Goal: Task Accomplishment & Management: Complete application form

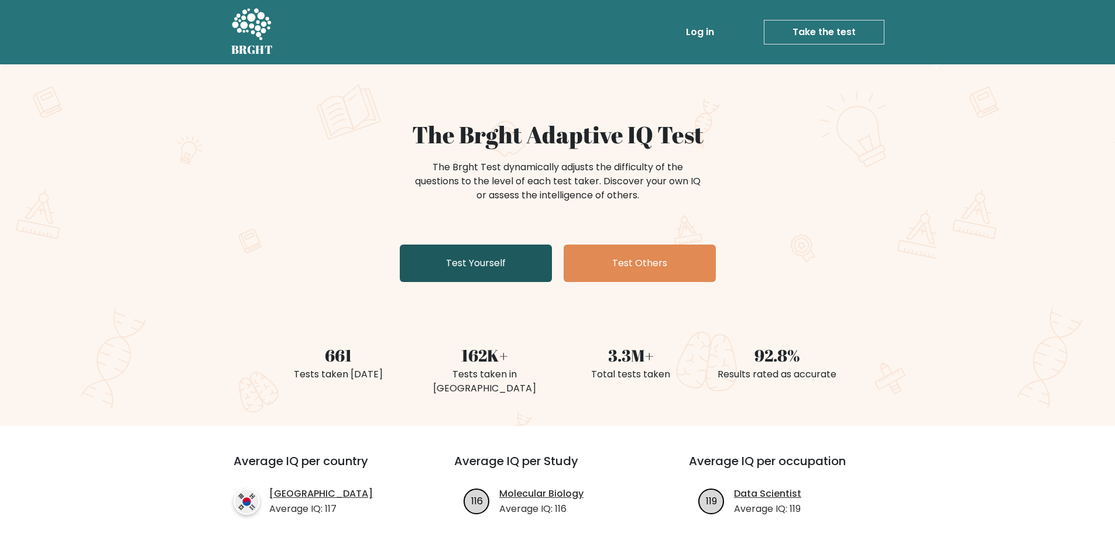
click at [475, 265] on link "Test Yourself" at bounding box center [476, 263] width 152 height 37
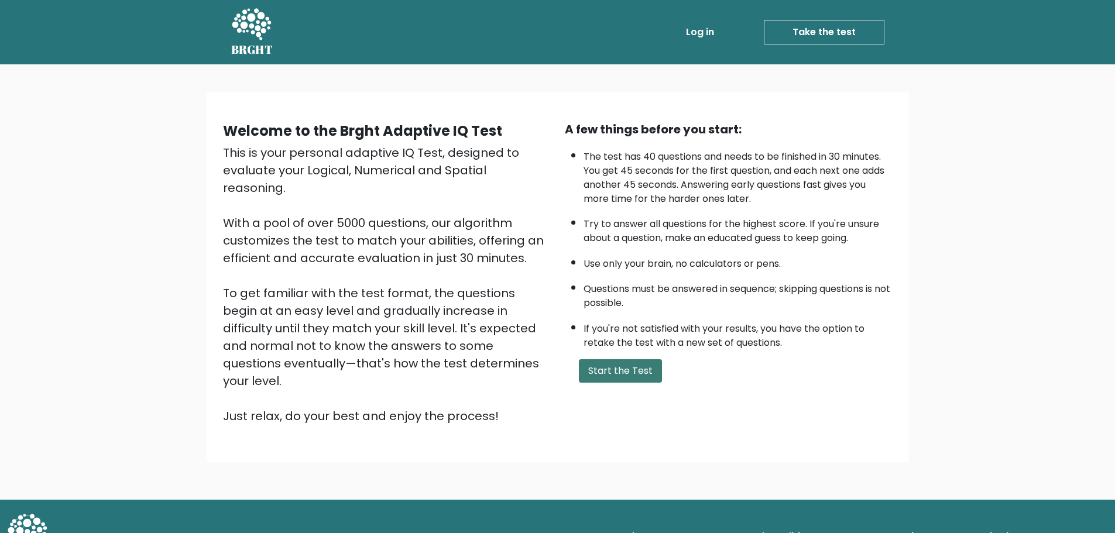
click at [627, 377] on button "Start the Test" at bounding box center [620, 370] width 83 height 23
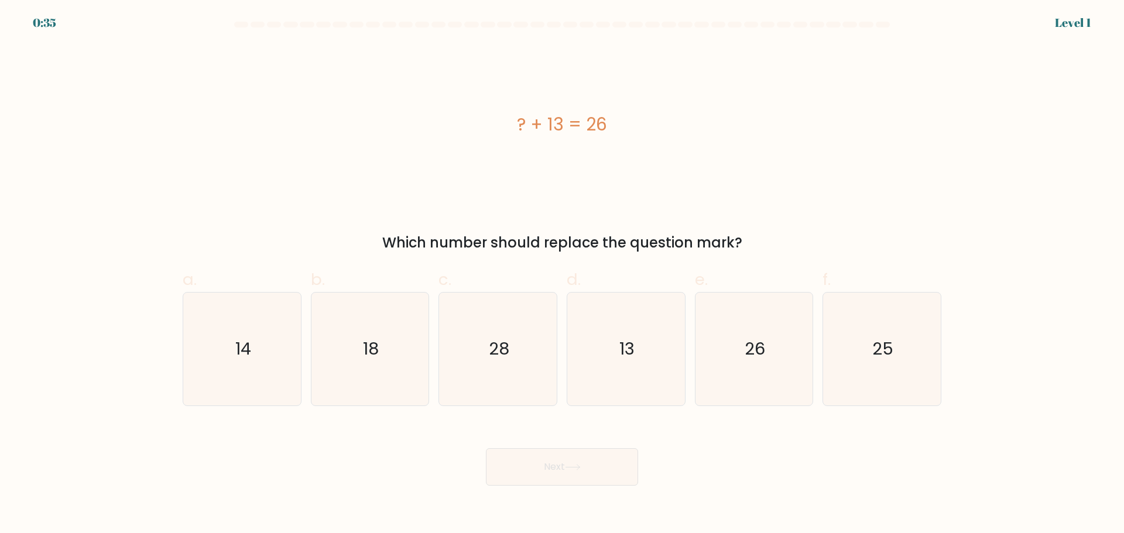
click at [627, 377] on icon "13" at bounding box center [626, 349] width 113 height 113
click at [563, 275] on input "d. 13" at bounding box center [562, 271] width 1 height 8
radio input "true"
click at [575, 470] on icon at bounding box center [573, 467] width 16 height 6
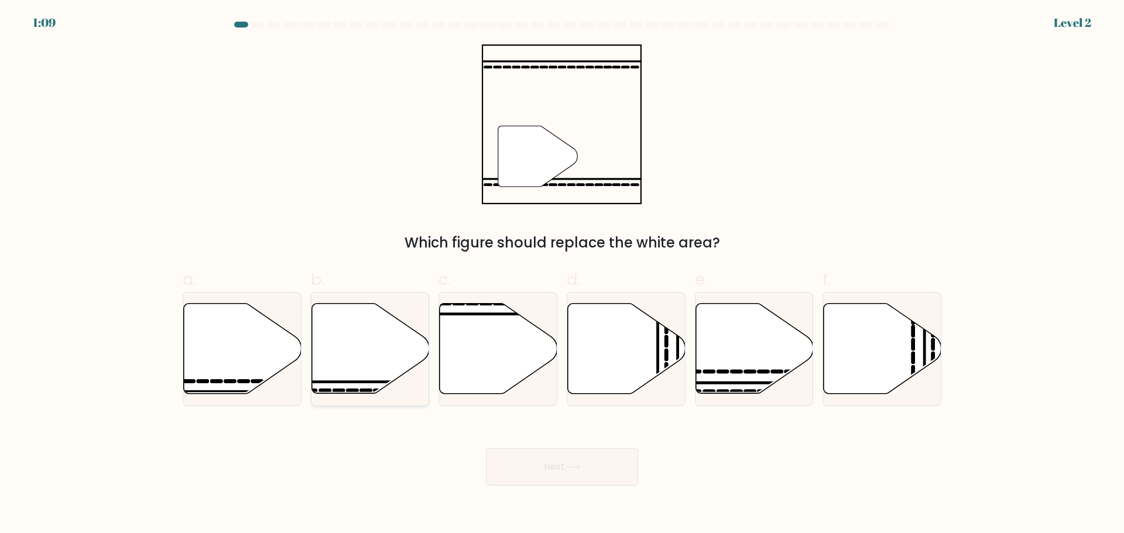
click at [334, 343] on icon at bounding box center [370, 348] width 118 height 90
click at [562, 275] on input "b." at bounding box center [562, 271] width 1 height 8
radio input "true"
click at [561, 468] on button "Next" at bounding box center [562, 466] width 152 height 37
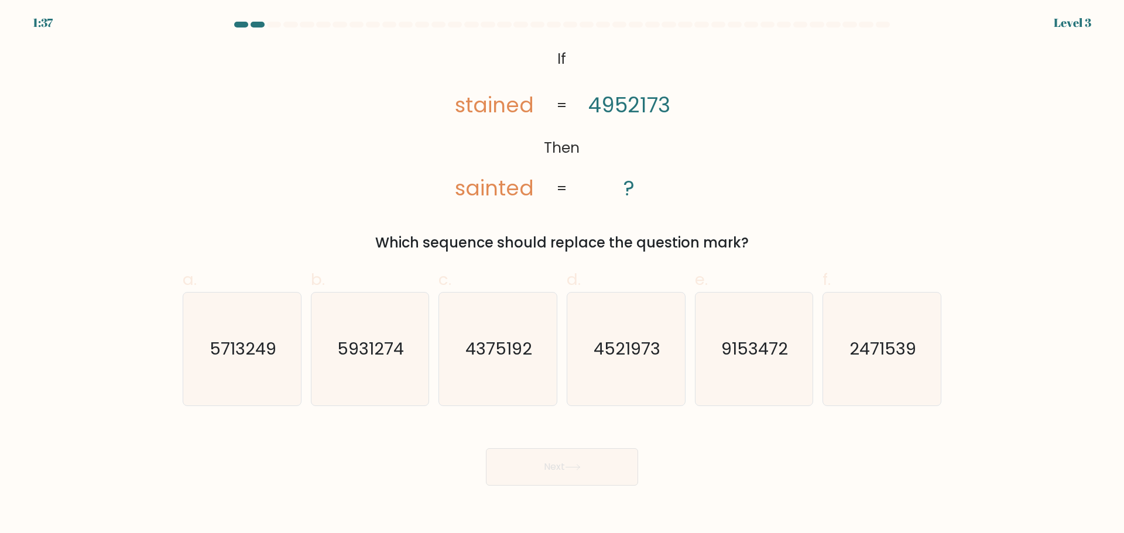
click at [252, 23] on div at bounding box center [258, 25] width 14 height 6
click at [668, 358] on icon "4521973" at bounding box center [626, 349] width 113 height 113
click at [563, 275] on input "d. 4521973" at bounding box center [562, 271] width 1 height 8
radio input "true"
click at [602, 462] on button "Next" at bounding box center [562, 466] width 152 height 37
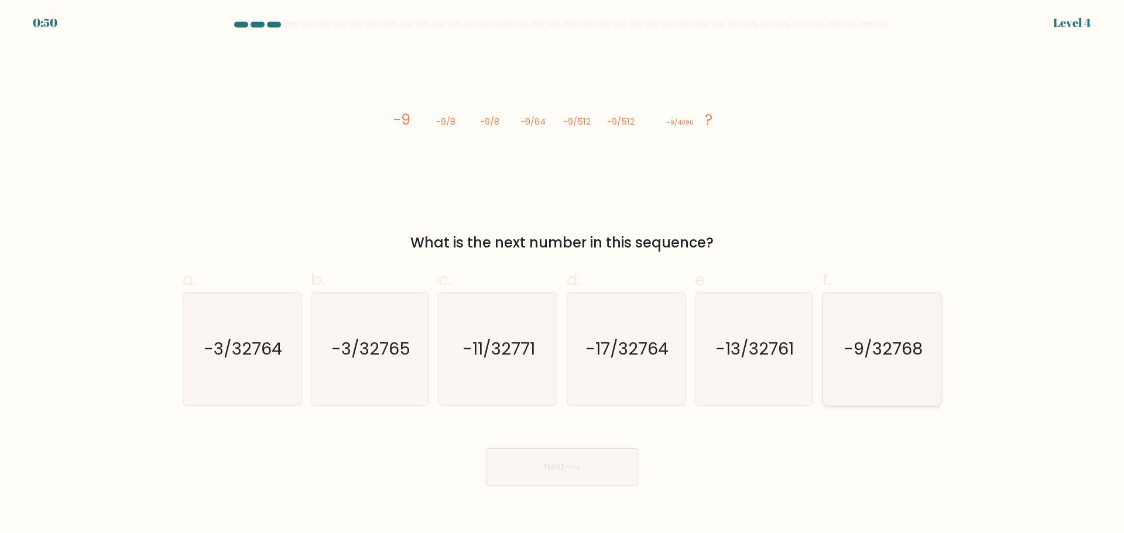
click at [865, 362] on icon "-9/32768" at bounding box center [882, 349] width 113 height 113
click at [563, 275] on input "f. -9/32768" at bounding box center [562, 271] width 1 height 8
radio input "true"
click at [609, 455] on button "Next" at bounding box center [562, 466] width 152 height 37
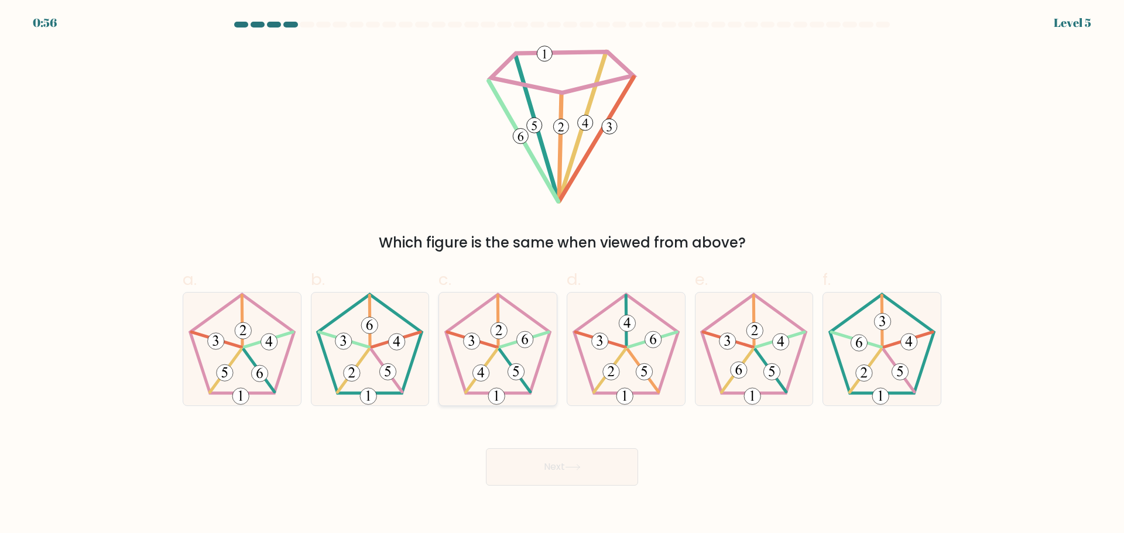
click at [492, 343] on icon at bounding box center [497, 349] width 113 height 113
click at [562, 275] on input "c." at bounding box center [562, 271] width 1 height 8
radio input "true"
click at [547, 477] on button "Next" at bounding box center [562, 466] width 152 height 37
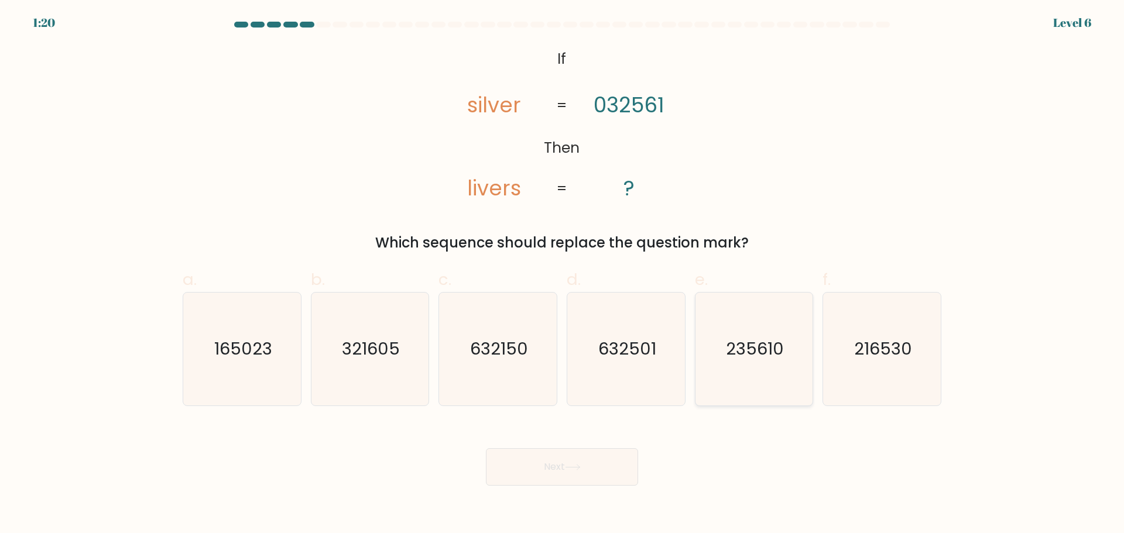
click at [749, 365] on icon "235610" at bounding box center [753, 349] width 113 height 113
click at [563, 275] on input "e. 235610" at bounding box center [562, 271] width 1 height 8
radio input "true"
click at [537, 466] on button "Next" at bounding box center [562, 466] width 152 height 37
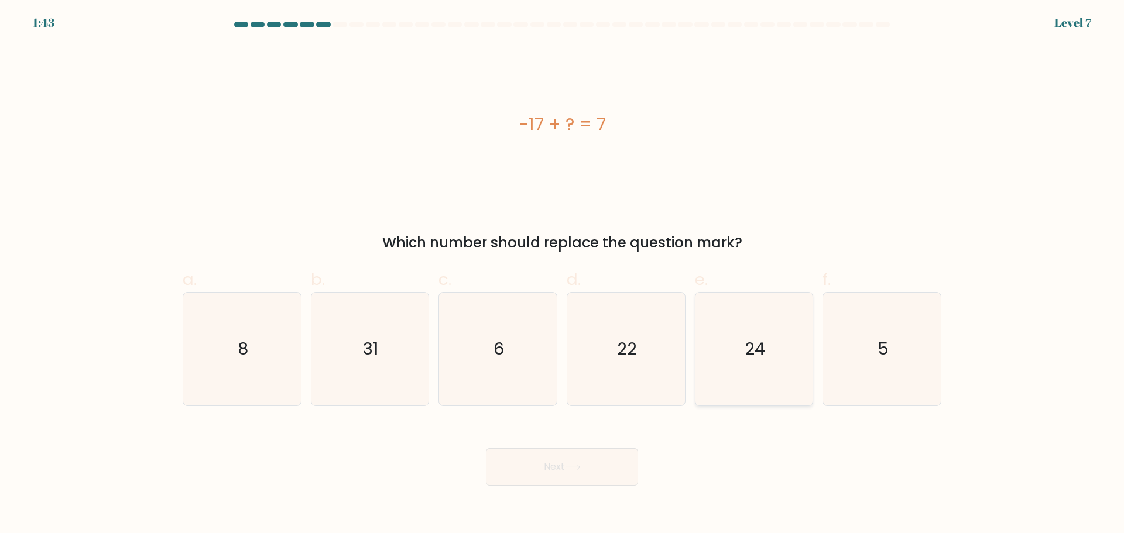
click at [749, 361] on icon "24" at bounding box center [753, 349] width 113 height 113
click at [563, 275] on input "e. 24" at bounding box center [562, 271] width 1 height 8
radio input "true"
click at [616, 464] on button "Next" at bounding box center [562, 466] width 152 height 37
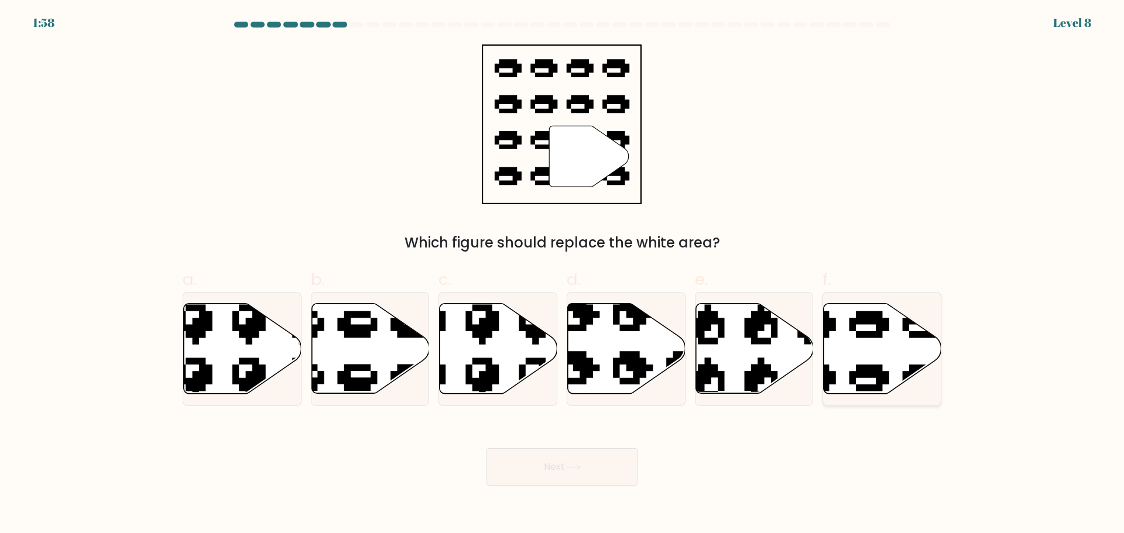
click at [885, 364] on icon at bounding box center [883, 348] width 118 height 90
click at [563, 275] on input "f." at bounding box center [562, 271] width 1 height 8
radio input "true"
click at [588, 468] on button "Next" at bounding box center [562, 466] width 152 height 37
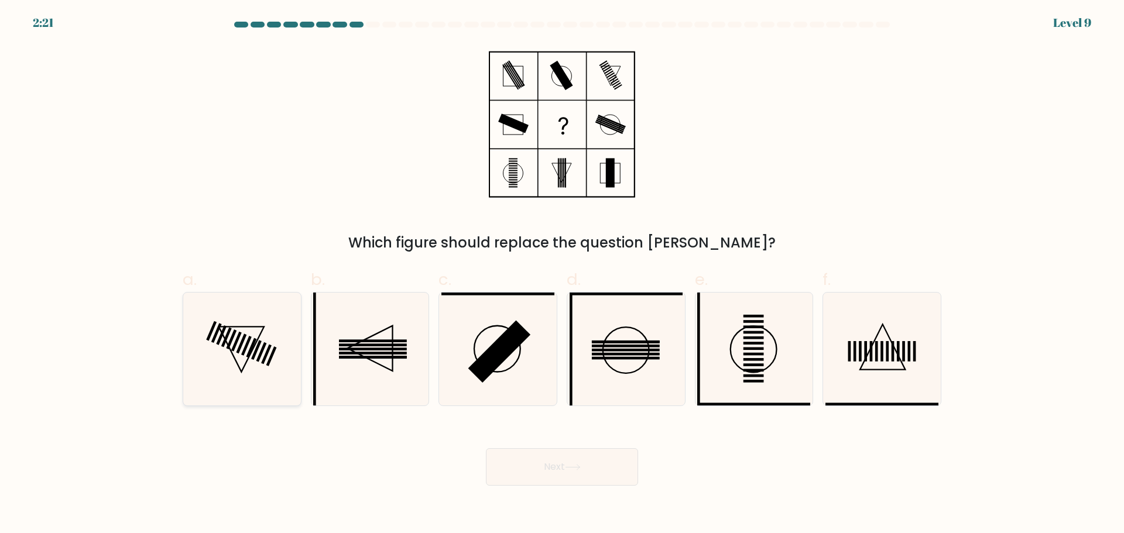
click at [243, 352] on rect at bounding box center [246, 346] width 11 height 20
click at [562, 275] on input "a." at bounding box center [562, 271] width 1 height 8
radio input "true"
click at [603, 482] on button "Next" at bounding box center [562, 466] width 152 height 37
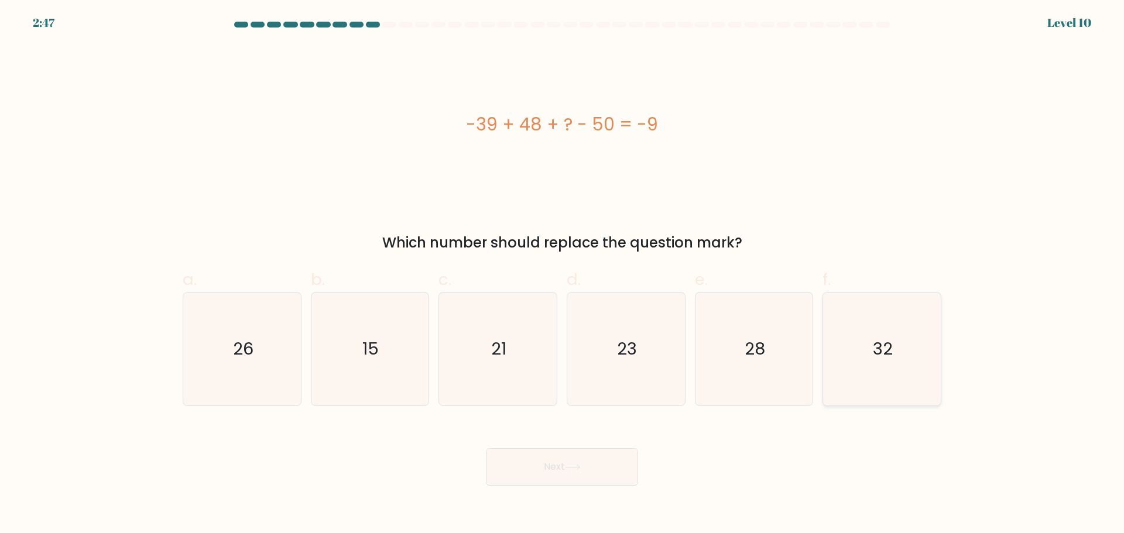
click at [851, 363] on icon "32" at bounding box center [882, 349] width 113 height 113
click at [563, 275] on input "f. 32" at bounding box center [562, 271] width 1 height 8
radio input "true"
click at [598, 478] on button "Next" at bounding box center [562, 466] width 152 height 37
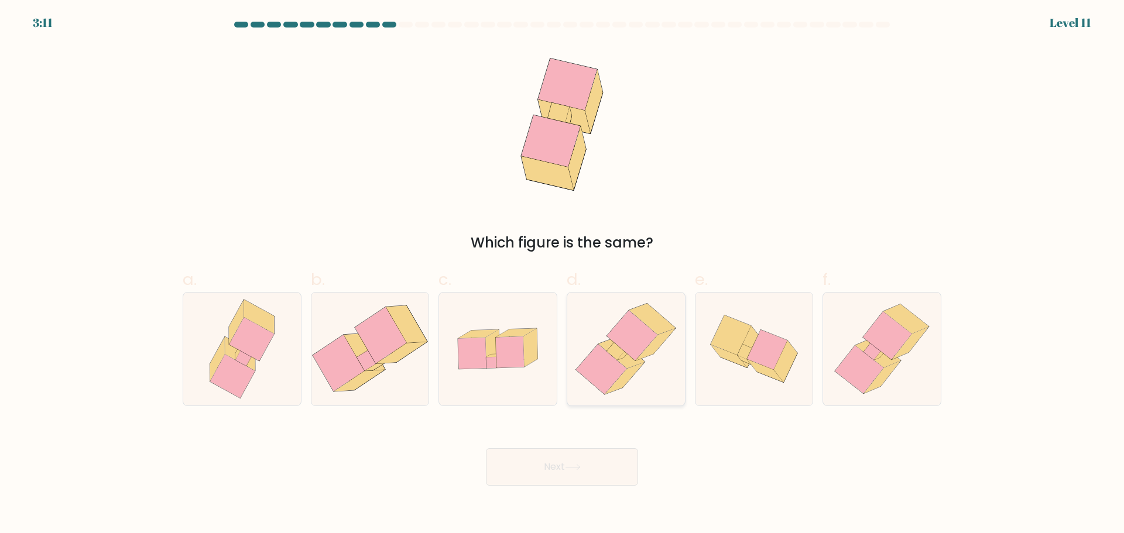
click at [623, 347] on icon at bounding box center [632, 335] width 50 height 50
click at [563, 275] on input "d." at bounding box center [562, 271] width 1 height 8
radio input "true"
click at [587, 458] on button "Next" at bounding box center [562, 466] width 152 height 37
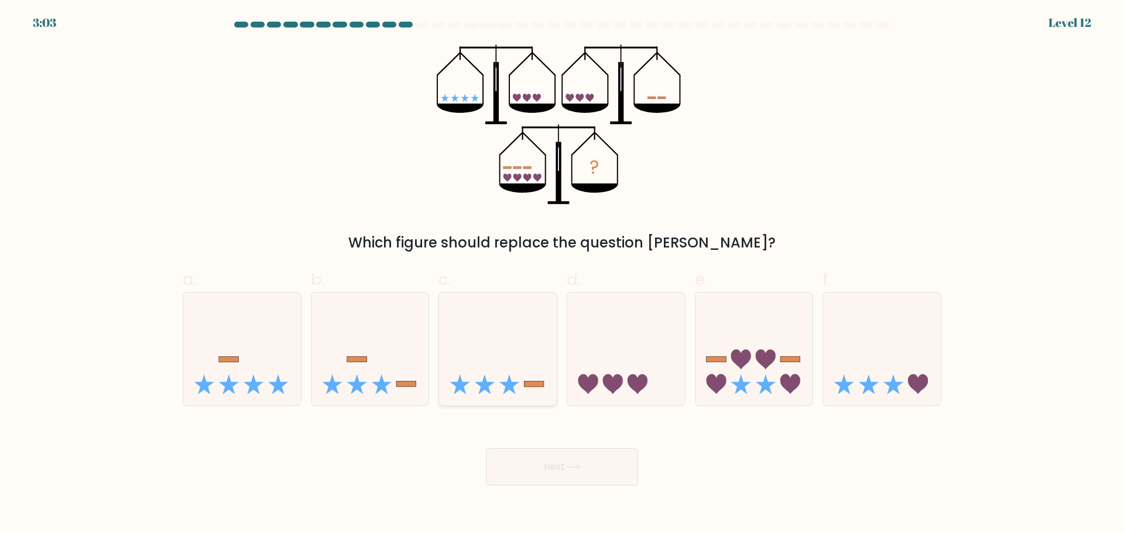
click at [517, 357] on icon at bounding box center [498, 348] width 118 height 97
click at [562, 275] on input "c." at bounding box center [562, 271] width 1 height 8
radio input "true"
click at [551, 471] on button "Next" at bounding box center [562, 466] width 152 height 37
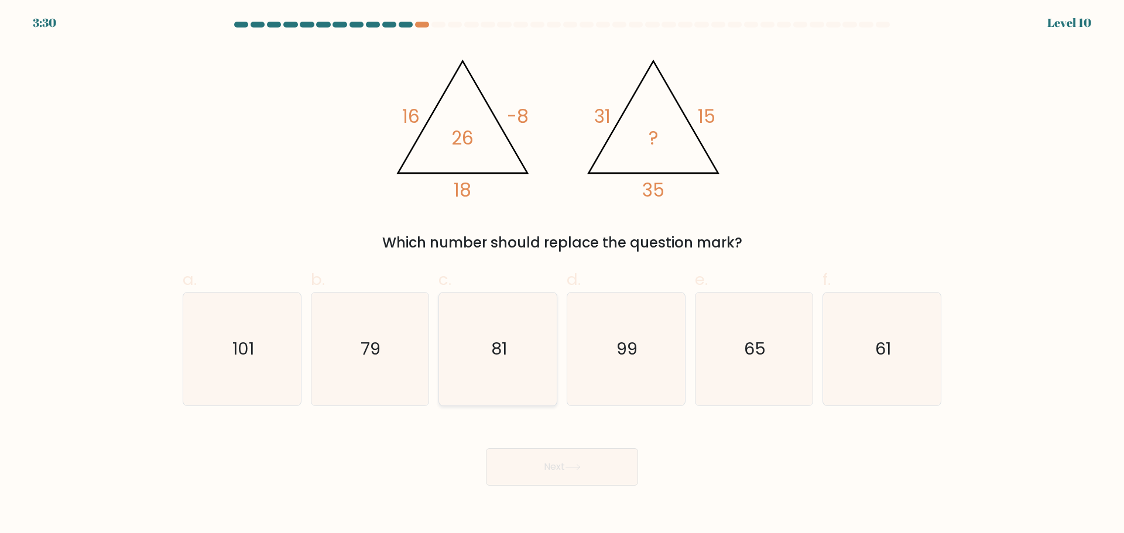
click at [475, 367] on icon "81" at bounding box center [497, 349] width 113 height 113
click at [562, 275] on input "c. 81" at bounding box center [562, 271] width 1 height 8
radio input "true"
click at [581, 457] on button "Next" at bounding box center [562, 466] width 152 height 37
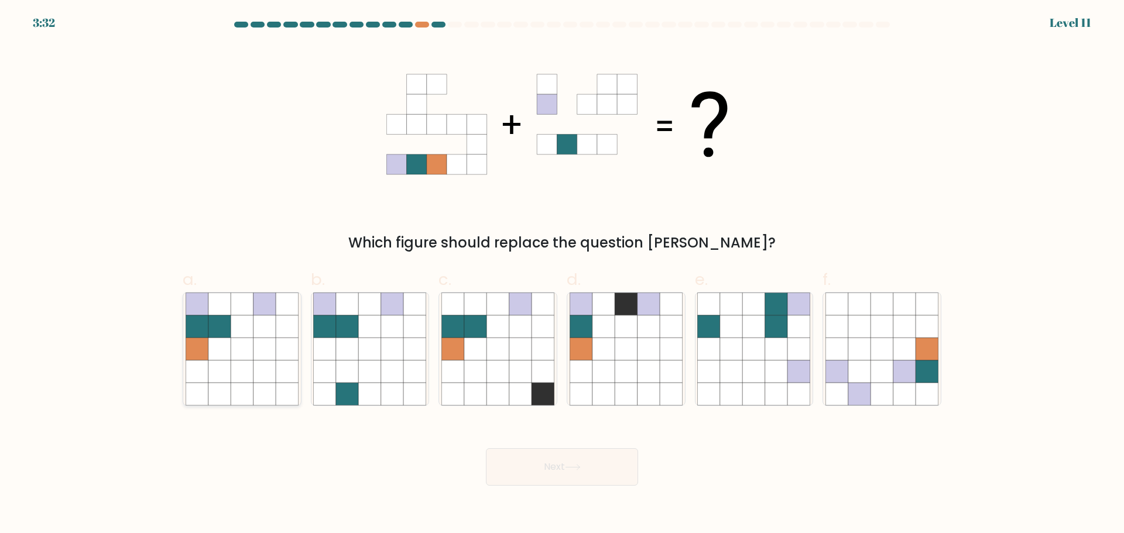
click at [244, 399] on icon at bounding box center [242, 394] width 22 height 22
click at [562, 275] on input "a." at bounding box center [562, 271] width 1 height 8
radio input "true"
click at [526, 460] on button "Next" at bounding box center [562, 466] width 152 height 37
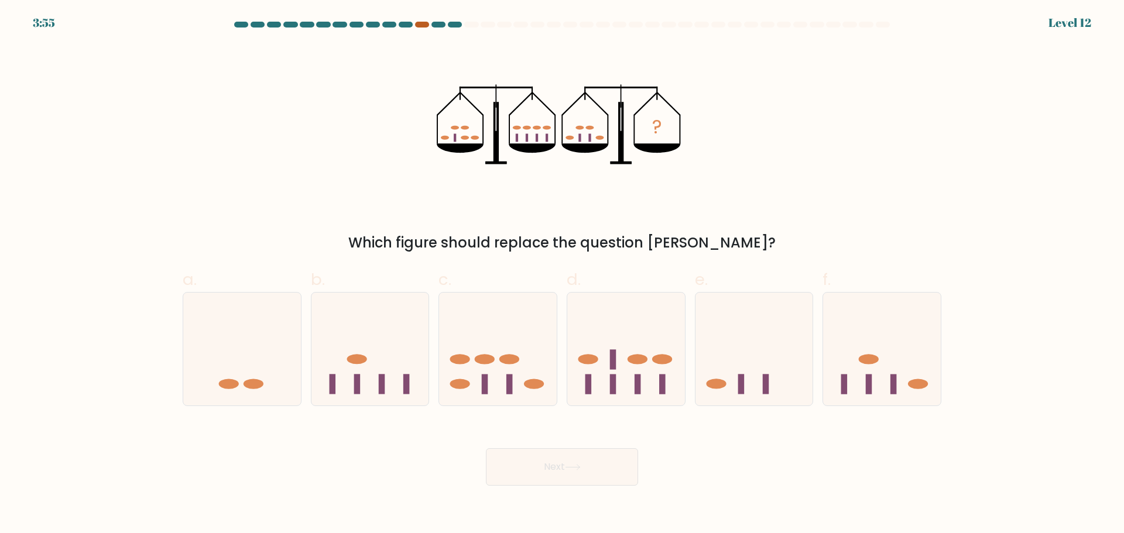
click at [422, 27] on div at bounding box center [422, 25] width 14 height 6
click at [427, 26] on div at bounding box center [422, 25] width 14 height 6
click at [363, 371] on icon at bounding box center [370, 348] width 118 height 97
click at [562, 275] on input "b." at bounding box center [562, 271] width 1 height 8
radio input "true"
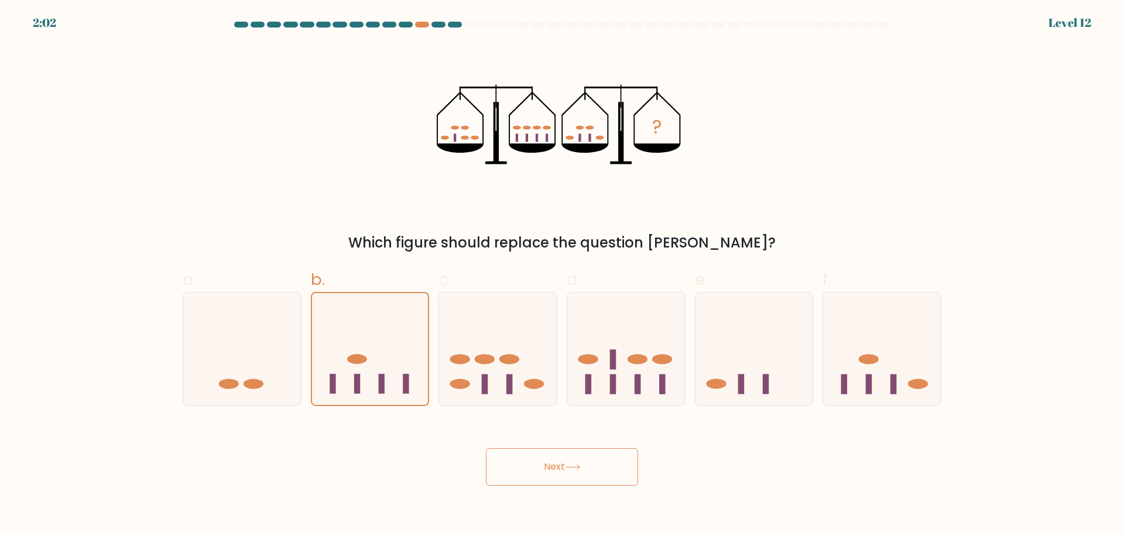
click at [566, 465] on button "Next" at bounding box center [562, 466] width 152 height 37
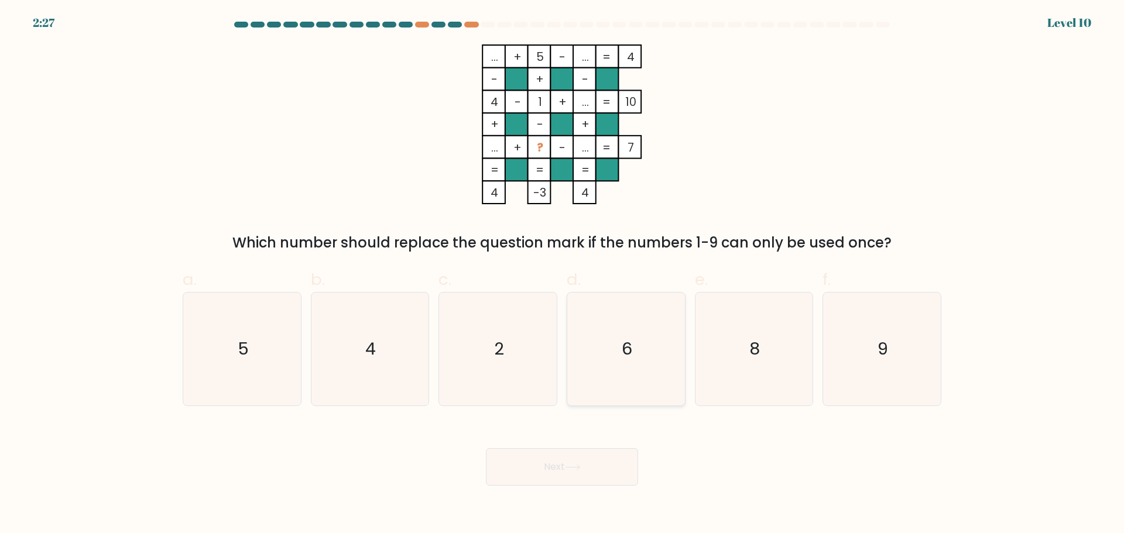
click at [629, 362] on icon "6" at bounding box center [626, 349] width 113 height 113
click at [563, 275] on input "d. 6" at bounding box center [562, 271] width 1 height 8
radio input "true"
click at [584, 476] on button "Next" at bounding box center [562, 466] width 152 height 37
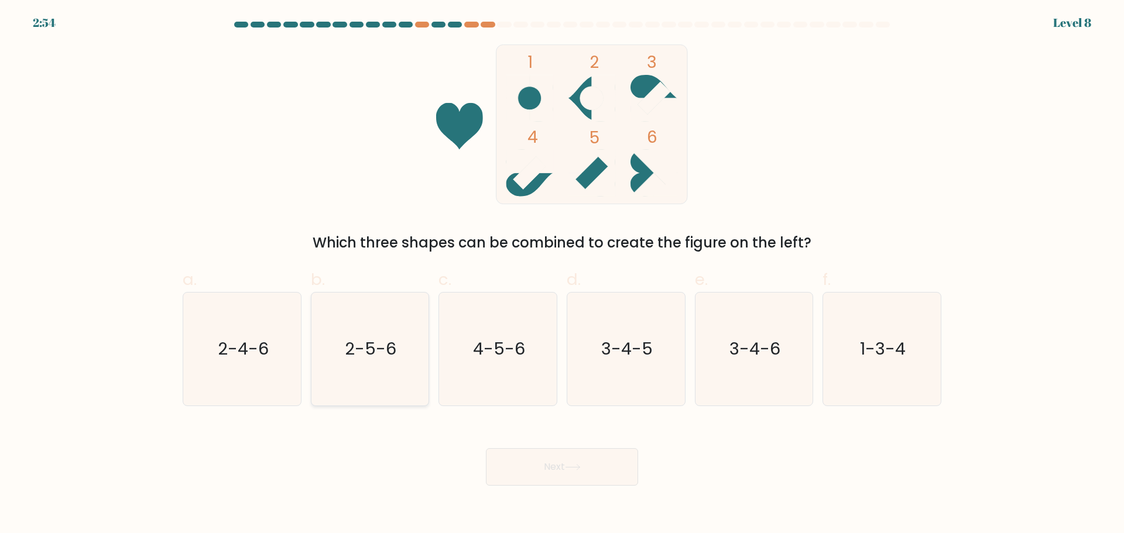
click at [398, 363] on icon "2-5-6" at bounding box center [369, 349] width 113 height 113
click at [562, 275] on input "b. 2-5-6" at bounding box center [562, 271] width 1 height 8
radio input "true"
click at [593, 479] on button "Next" at bounding box center [562, 466] width 152 height 37
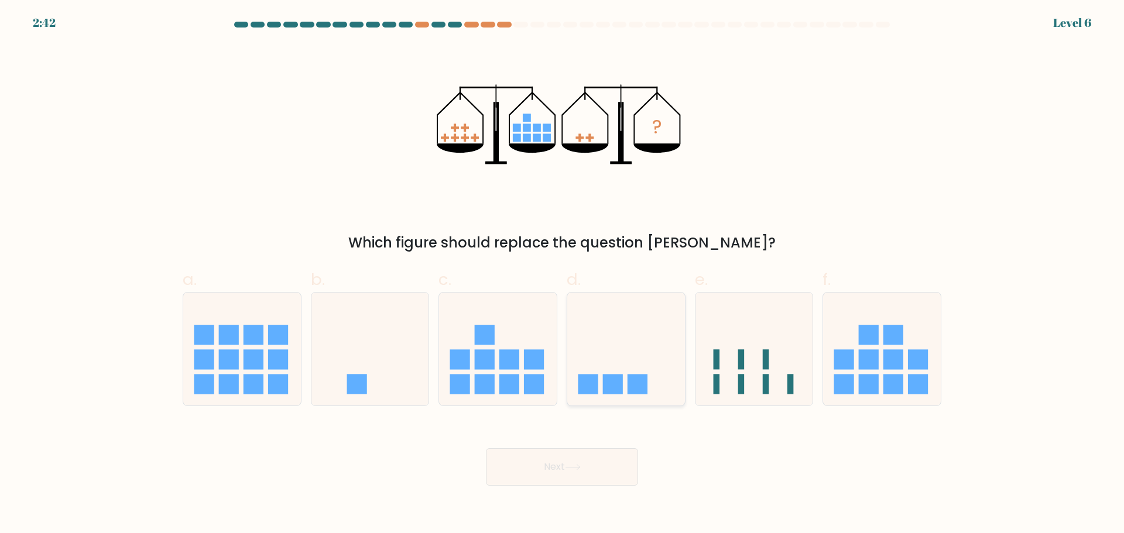
click at [608, 365] on icon at bounding box center [626, 348] width 118 height 97
click at [563, 275] on input "d." at bounding box center [562, 271] width 1 height 8
radio input "true"
click at [555, 467] on button "Next" at bounding box center [562, 466] width 152 height 37
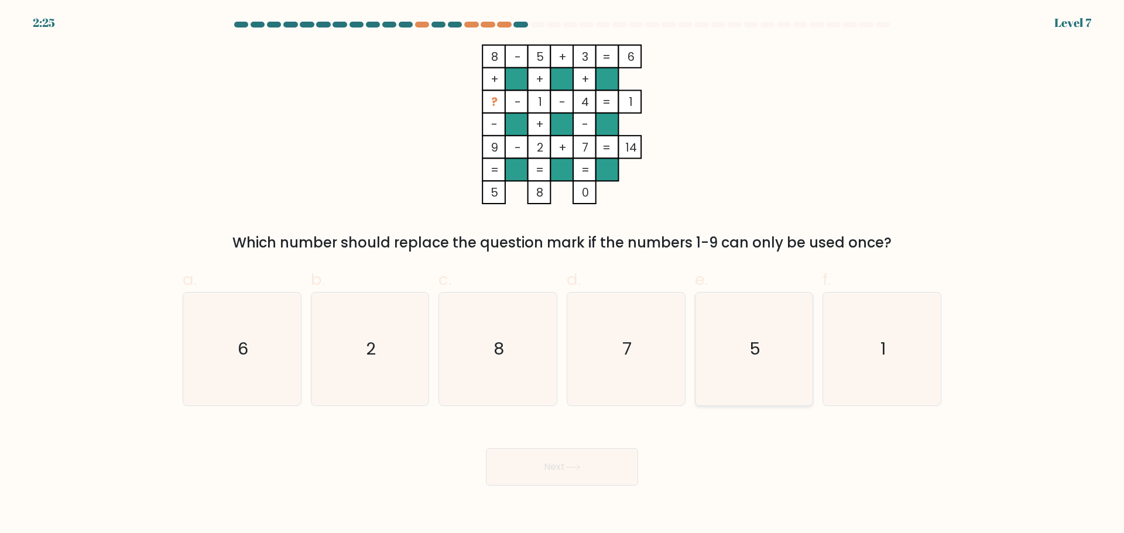
click at [749, 355] on icon "5" at bounding box center [753, 349] width 113 height 113
click at [563, 275] on input "e. 5" at bounding box center [562, 271] width 1 height 8
radio input "true"
click at [557, 458] on button "Next" at bounding box center [562, 466] width 152 height 37
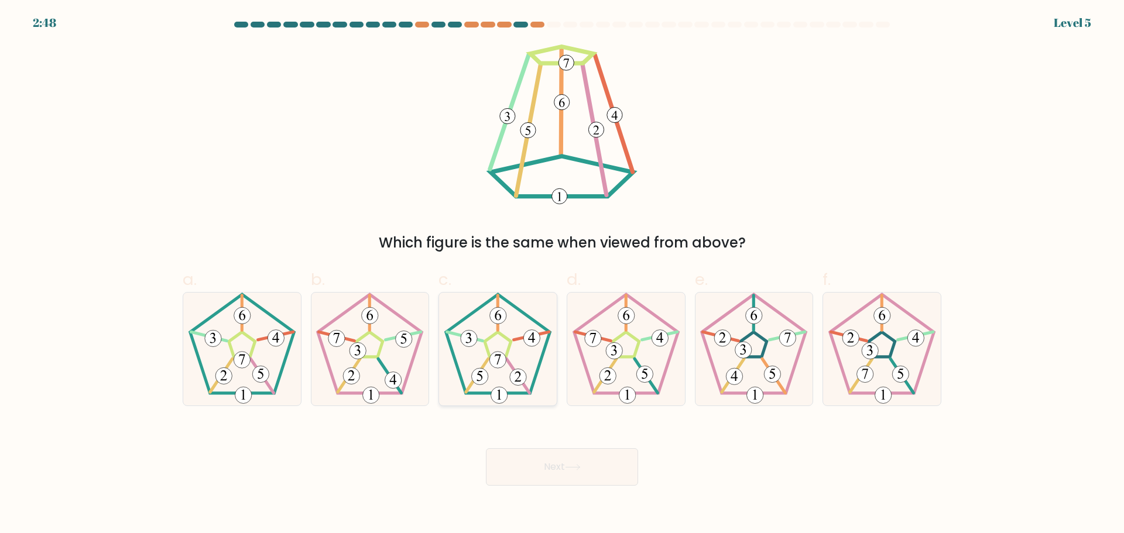
click at [505, 334] on icon at bounding box center [497, 349] width 113 height 113
click at [562, 275] on input "c." at bounding box center [562, 271] width 1 height 8
radio input "true"
click at [580, 465] on icon at bounding box center [573, 467] width 14 height 5
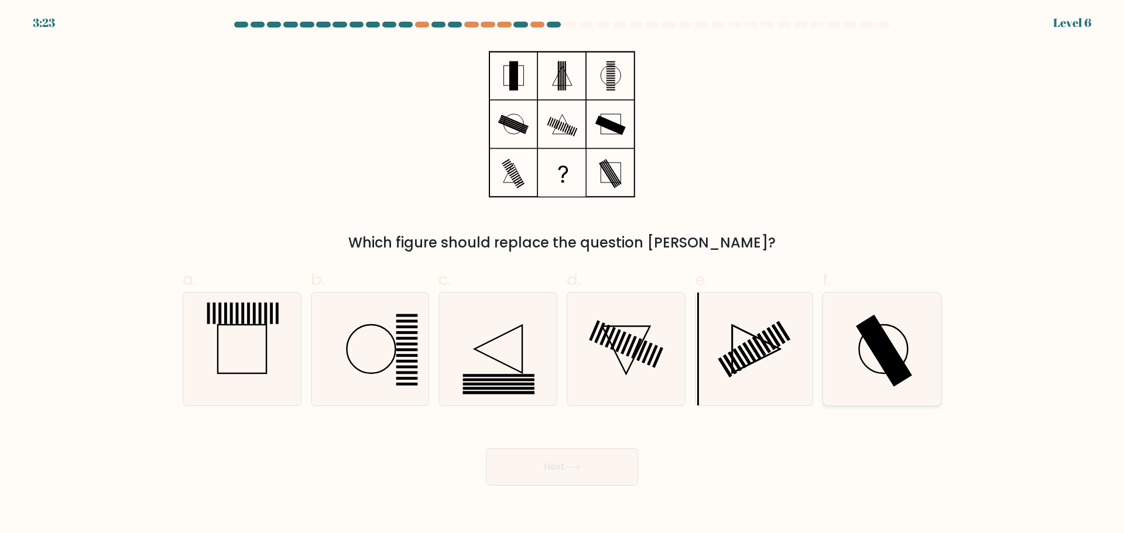
click at [870, 365] on icon at bounding box center [882, 349] width 113 height 113
click at [563, 275] on input "f." at bounding box center [562, 271] width 1 height 8
radio input "true"
click at [557, 470] on button "Next" at bounding box center [562, 466] width 152 height 37
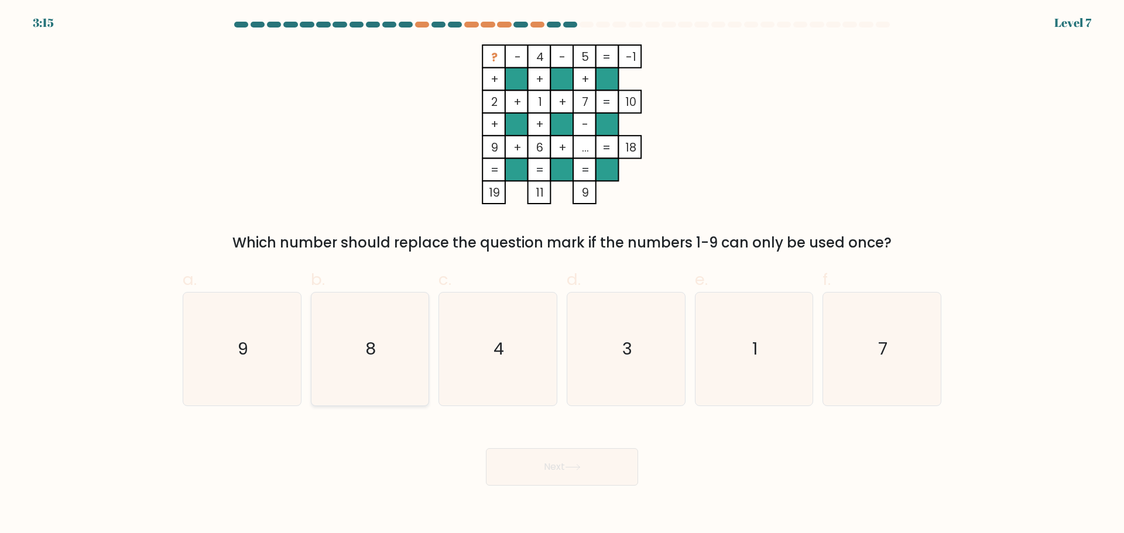
click at [385, 375] on icon "8" at bounding box center [369, 349] width 113 height 113
click at [562, 275] on input "b. 8" at bounding box center [562, 271] width 1 height 8
radio input "true"
click at [571, 479] on button "Next" at bounding box center [562, 466] width 152 height 37
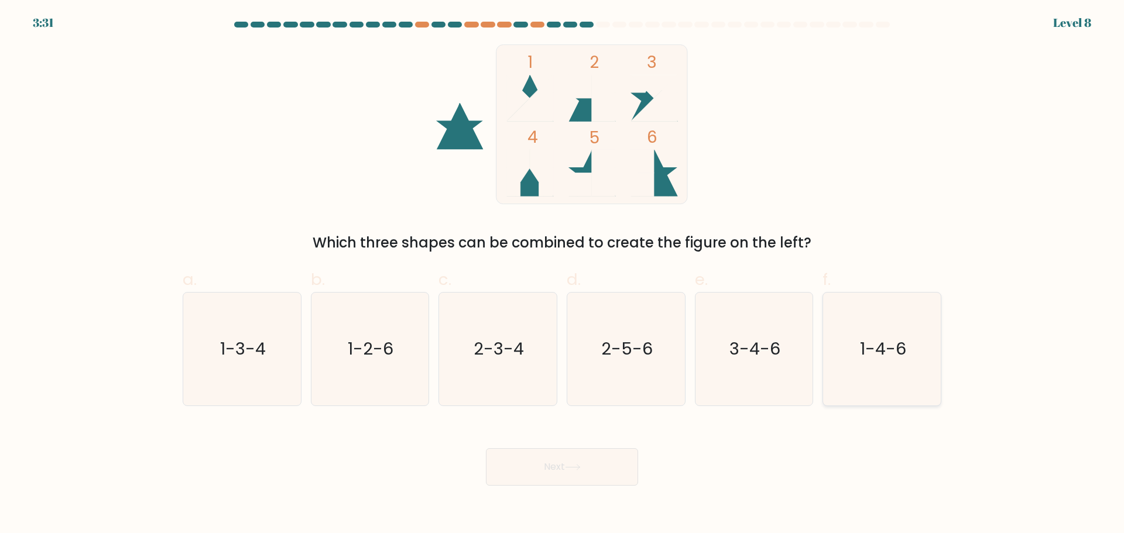
click at [894, 355] on text "1-4-6" at bounding box center [883, 348] width 46 height 23
click at [563, 275] on input "f. 1-4-6" at bounding box center [562, 271] width 1 height 8
radio input "true"
click at [584, 458] on button "Next" at bounding box center [562, 466] width 152 height 37
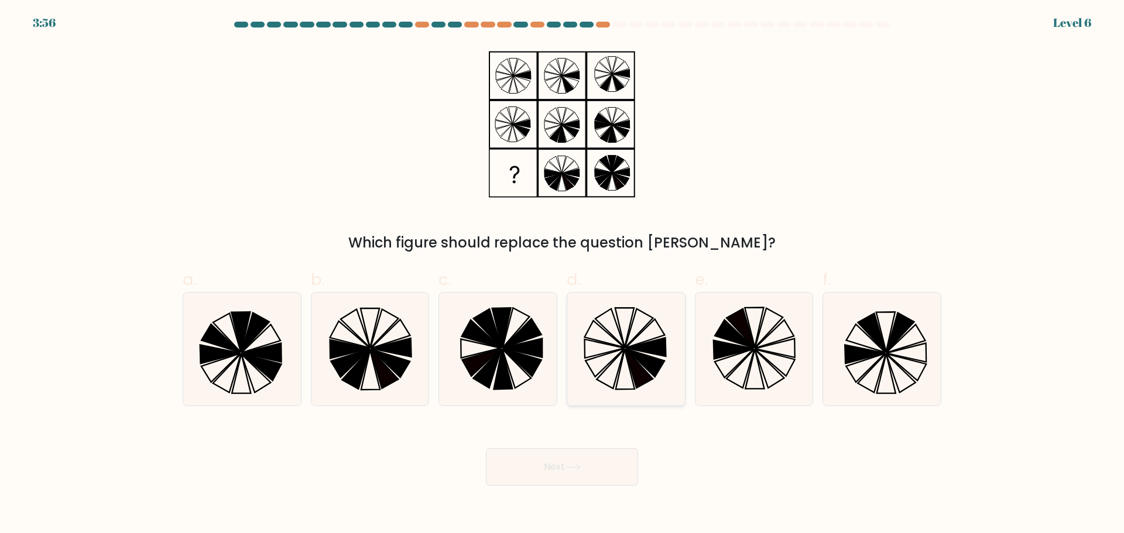
click at [608, 351] on icon at bounding box center [626, 349] width 113 height 113
click at [563, 275] on input "d." at bounding box center [562, 271] width 1 height 8
radio input "true"
click at [609, 467] on button "Next" at bounding box center [562, 466] width 152 height 37
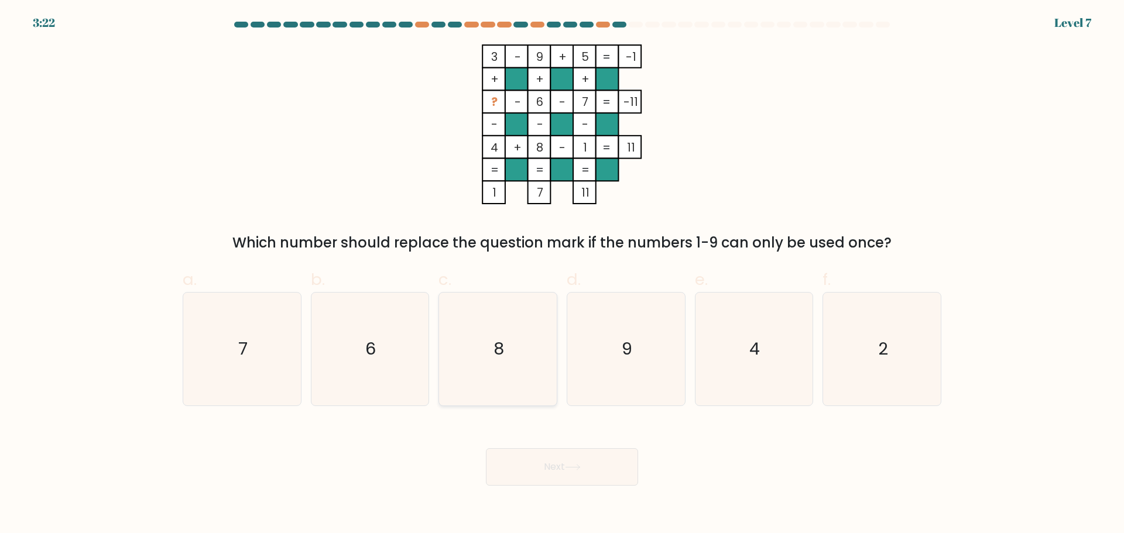
click at [471, 373] on icon "8" at bounding box center [497, 349] width 113 height 113
click at [562, 275] on input "c. 8" at bounding box center [562, 271] width 1 height 8
radio input "true"
click at [553, 470] on button "Next" at bounding box center [562, 466] width 152 height 37
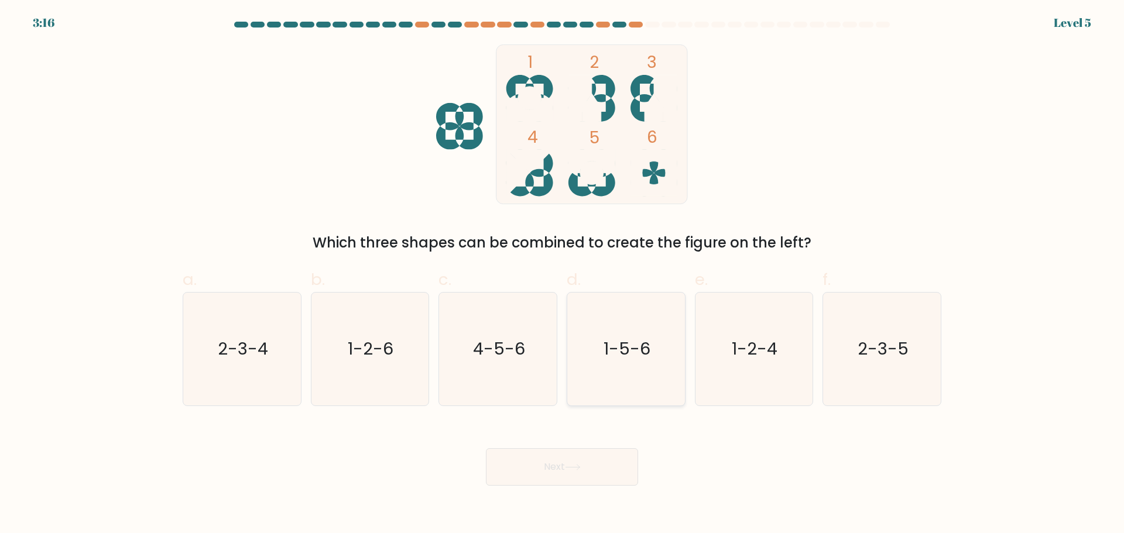
click at [605, 327] on icon "1-5-6" at bounding box center [626, 349] width 113 height 113
click at [563, 275] on input "d. 1-5-6" at bounding box center [562, 271] width 1 height 8
radio input "true"
click at [544, 472] on button "Next" at bounding box center [562, 466] width 152 height 37
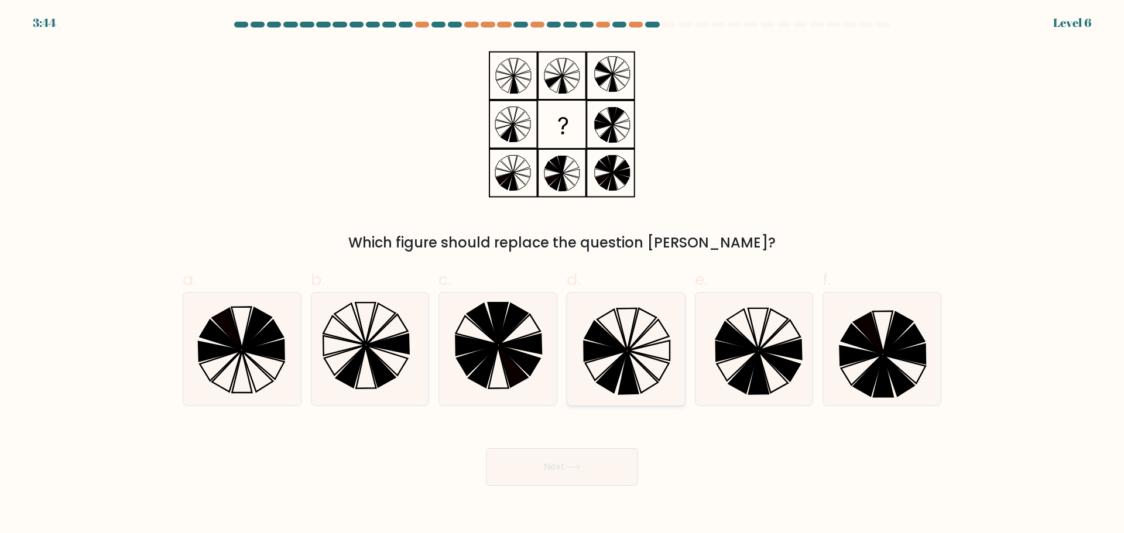
click at [628, 348] on icon at bounding box center [627, 330] width 20 height 42
click at [563, 275] on input "d." at bounding box center [562, 271] width 1 height 8
radio input "true"
click at [608, 478] on button "Next" at bounding box center [562, 466] width 152 height 37
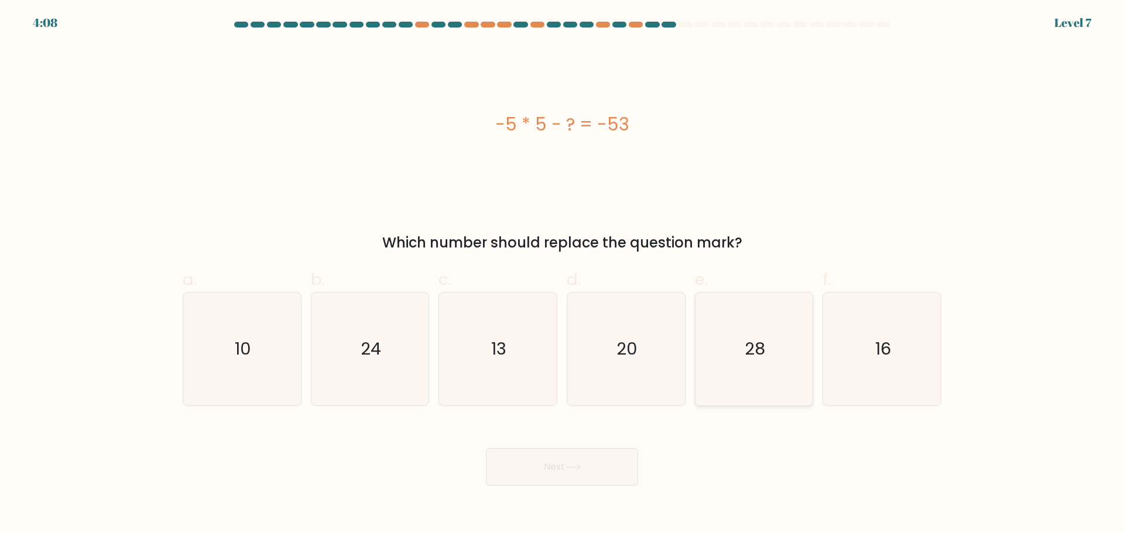
click at [783, 372] on icon "28" at bounding box center [753, 349] width 113 height 113
click at [563, 275] on input "e. 28" at bounding box center [562, 271] width 1 height 8
radio input "true"
click at [536, 483] on button "Next" at bounding box center [562, 466] width 152 height 37
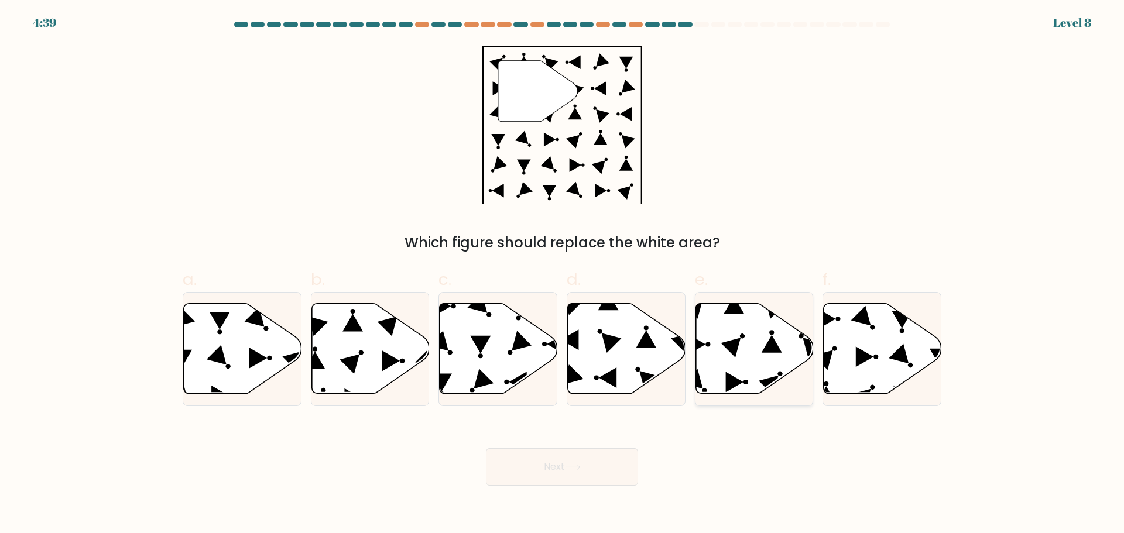
click at [719, 340] on icon at bounding box center [755, 348] width 118 height 90
click at [563, 275] on input "e." at bounding box center [562, 271] width 1 height 8
radio input "true"
click at [585, 456] on button "Next" at bounding box center [562, 466] width 152 height 37
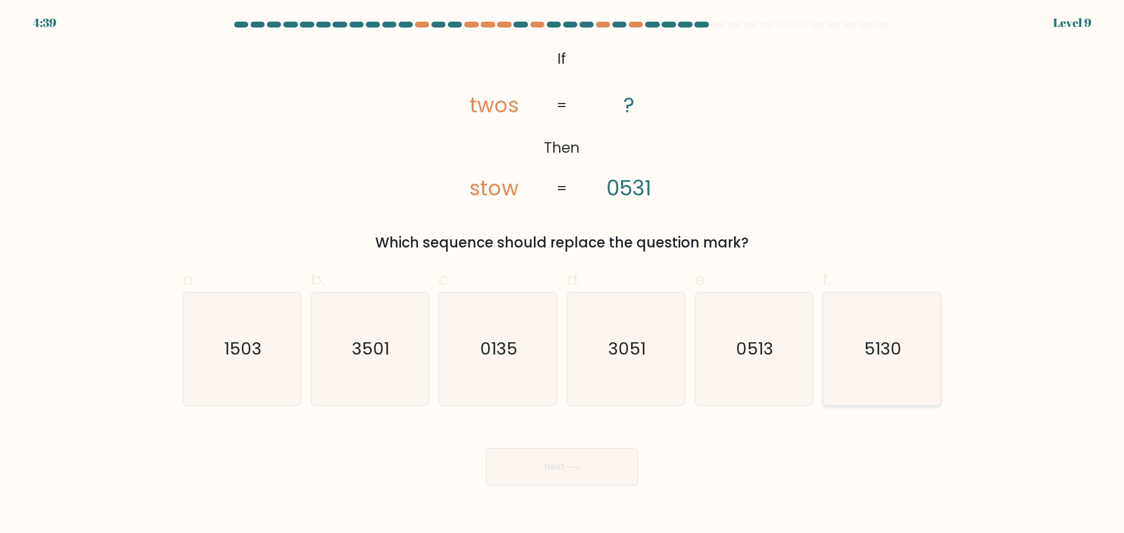
click at [860, 386] on icon "5130" at bounding box center [882, 349] width 113 height 113
click at [563, 275] on input "f. 5130" at bounding box center [562, 271] width 1 height 8
radio input "true"
click at [597, 480] on button "Next" at bounding box center [562, 466] width 152 height 37
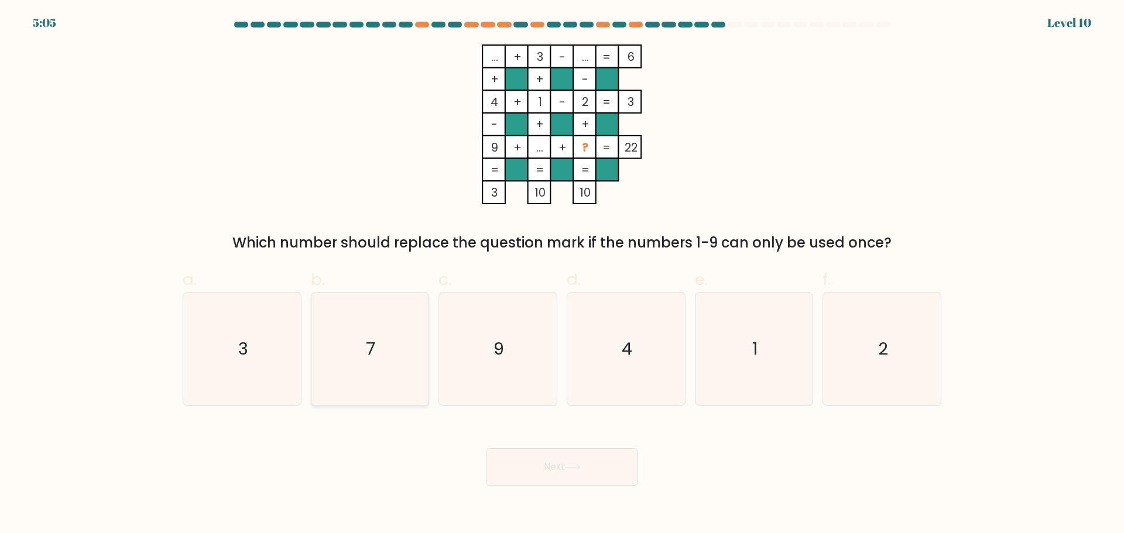
click at [386, 345] on icon "7" at bounding box center [369, 349] width 113 height 113
click at [562, 275] on input "b. 7" at bounding box center [562, 271] width 1 height 8
radio input "true"
click at [549, 465] on button "Next" at bounding box center [562, 466] width 152 height 37
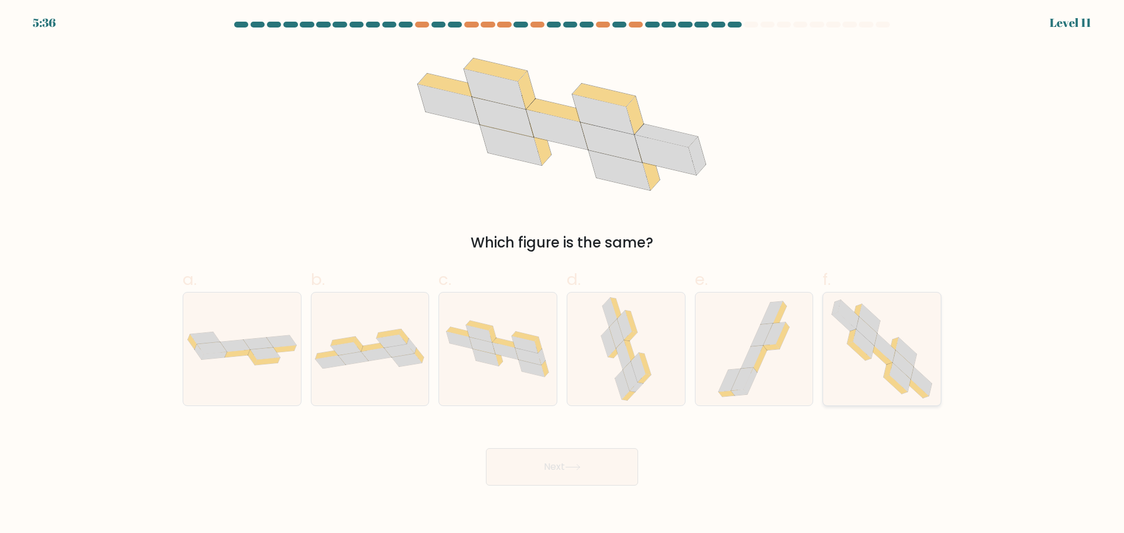
click at [915, 358] on icon at bounding box center [906, 351] width 21 height 29
click at [563, 275] on input "f." at bounding box center [562, 271] width 1 height 8
radio input "true"
click at [602, 453] on button "Next" at bounding box center [562, 466] width 152 height 37
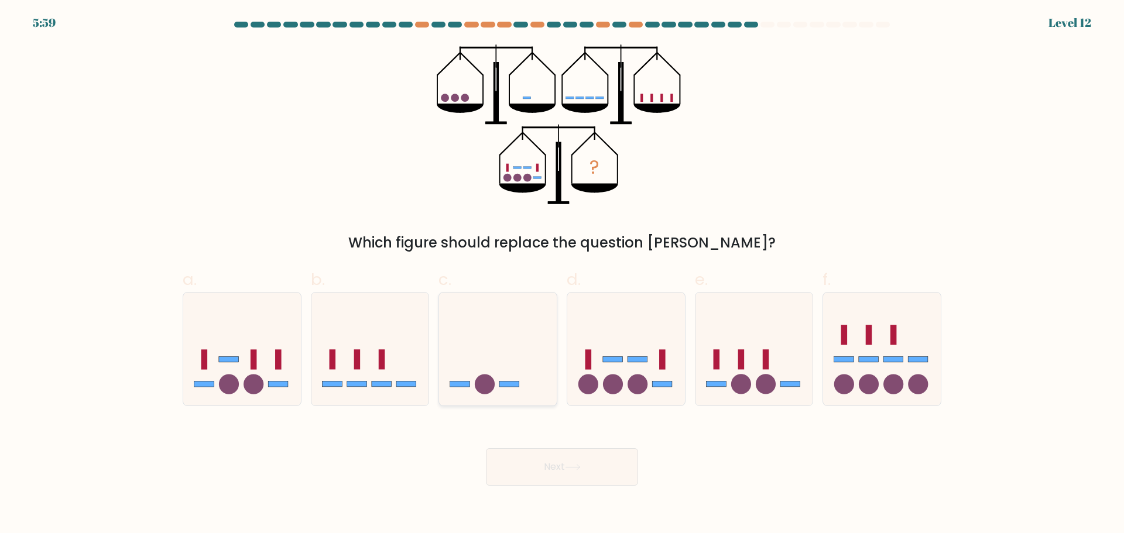
click at [524, 359] on icon at bounding box center [498, 348] width 118 height 97
click at [562, 275] on input "c." at bounding box center [562, 271] width 1 height 8
radio input "true"
click at [580, 472] on button "Next" at bounding box center [562, 466] width 152 height 37
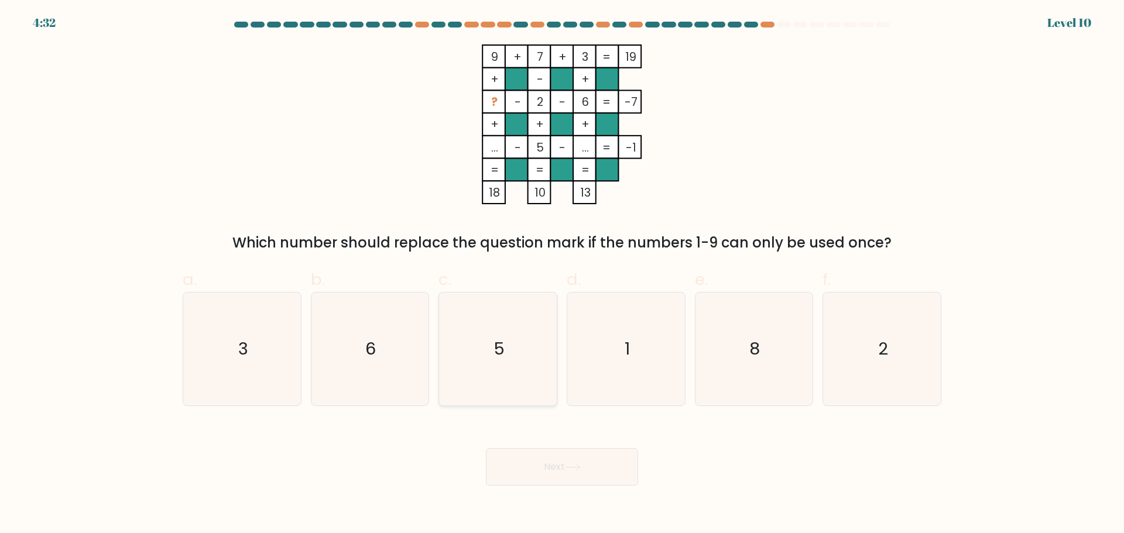
click at [521, 393] on icon "5" at bounding box center [497, 349] width 113 height 113
click at [562, 275] on input "c. 5" at bounding box center [562, 271] width 1 height 8
radio input "true"
click at [521, 393] on icon "5" at bounding box center [498, 349] width 112 height 112
click at [562, 275] on input "c. 5" at bounding box center [562, 271] width 1 height 8
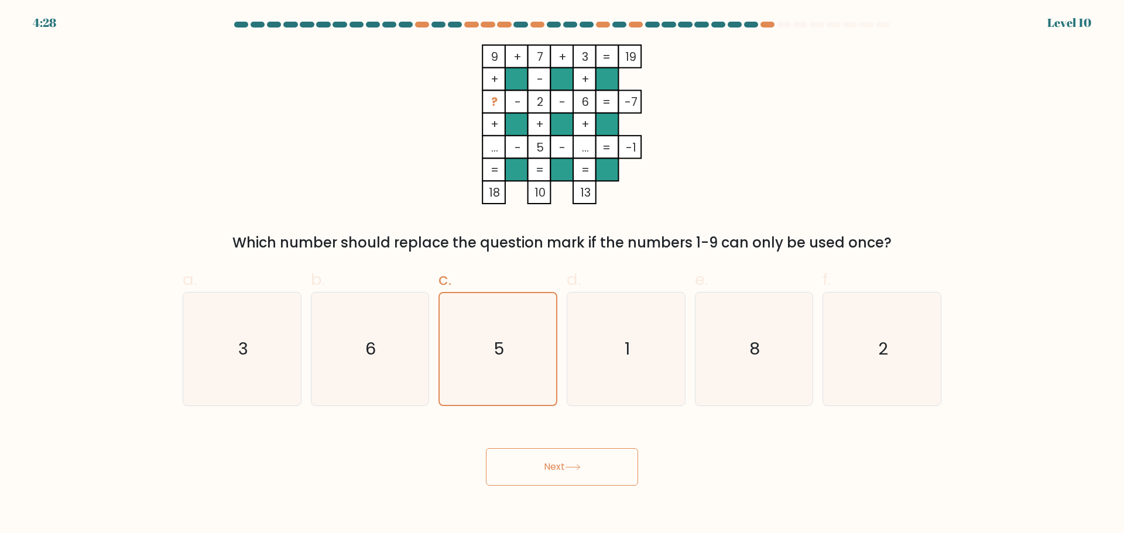
click at [573, 477] on button "Next" at bounding box center [562, 466] width 152 height 37
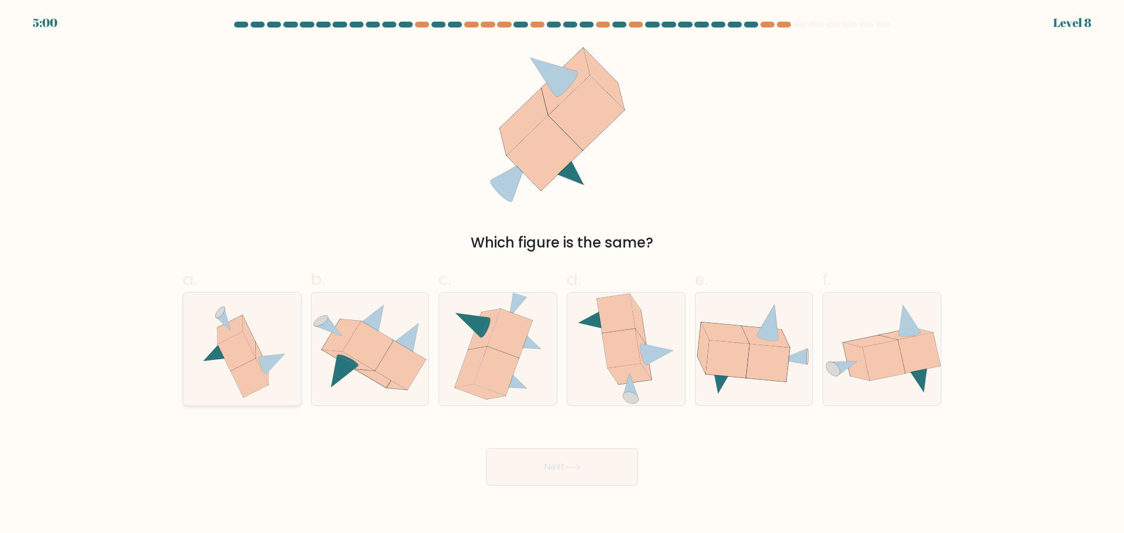
click at [231, 364] on icon at bounding box center [237, 351] width 38 height 39
click at [562, 275] on input "a." at bounding box center [562, 271] width 1 height 8
radio input "true"
click at [575, 468] on icon at bounding box center [573, 467] width 16 height 6
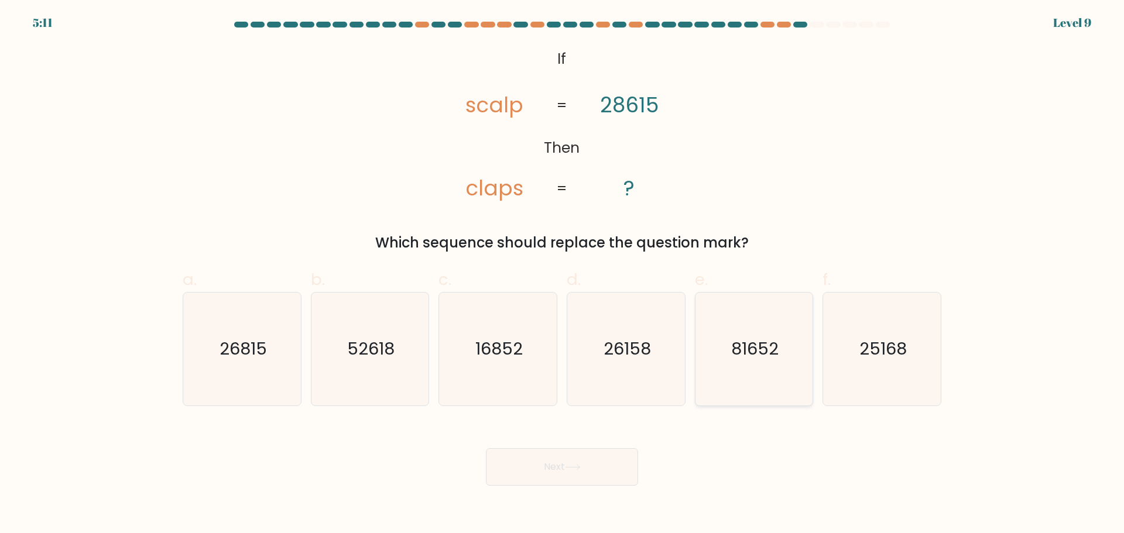
click at [769, 359] on text "81652" at bounding box center [754, 348] width 47 height 23
click at [563, 275] on input "e. 81652" at bounding box center [562, 271] width 1 height 8
radio input "true"
click at [598, 483] on button "Next" at bounding box center [562, 466] width 152 height 37
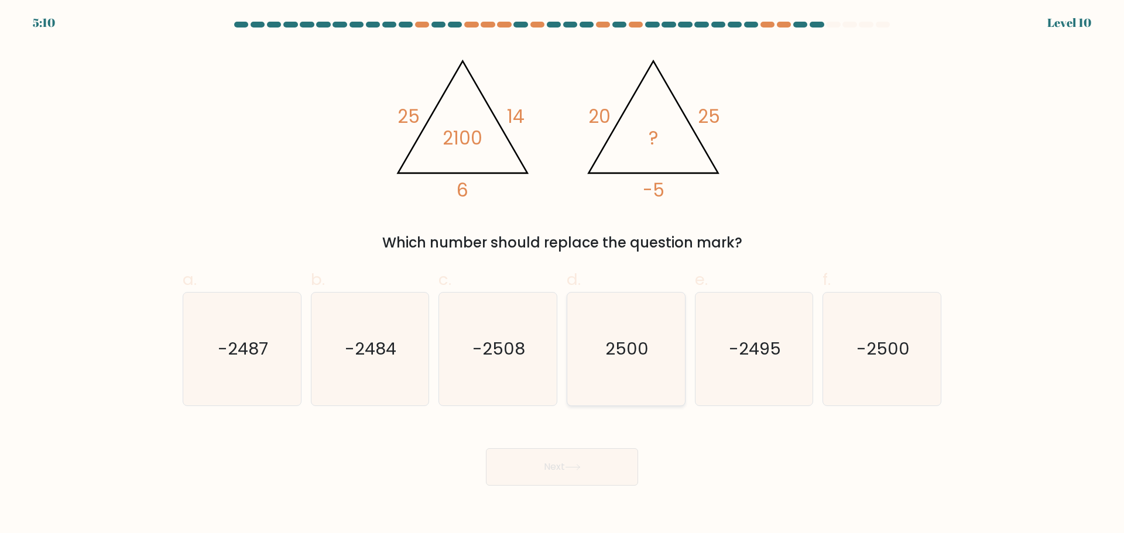
click at [641, 314] on icon "2500" at bounding box center [626, 349] width 113 height 113
click at [563, 275] on input "d. 2500" at bounding box center [562, 271] width 1 height 8
radio input "true"
click at [860, 324] on icon "-2500" at bounding box center [882, 349] width 113 height 113
click at [563, 275] on input "f. -2500" at bounding box center [562, 271] width 1 height 8
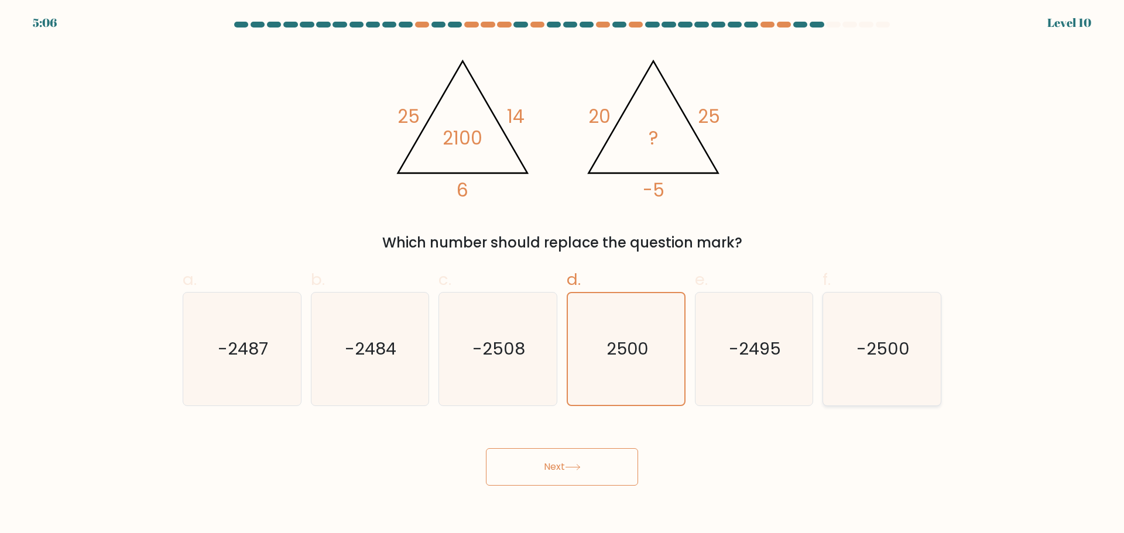
radio input "true"
click at [573, 466] on icon at bounding box center [573, 467] width 16 height 6
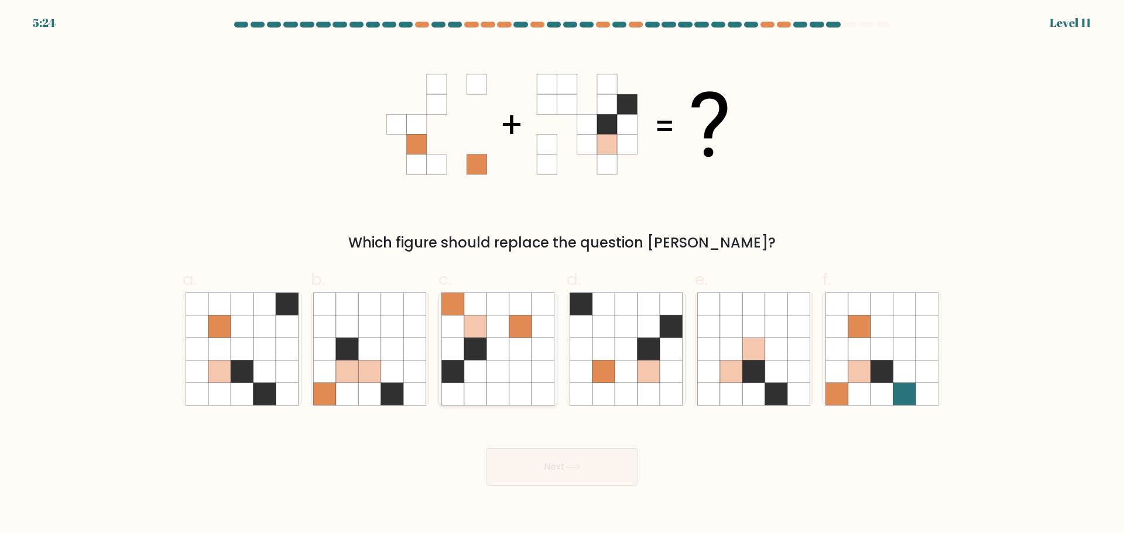
click at [485, 324] on icon at bounding box center [475, 326] width 22 height 22
click at [562, 275] on input "c." at bounding box center [562, 271] width 1 height 8
radio input "true"
click at [622, 470] on button "Next" at bounding box center [562, 466] width 152 height 37
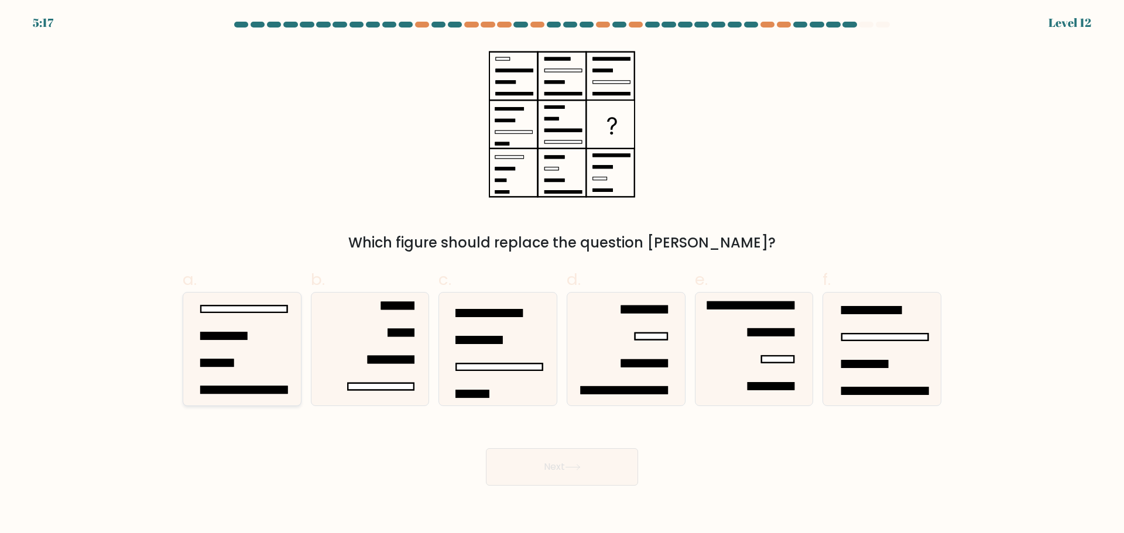
click at [230, 338] on rect at bounding box center [224, 336] width 46 height 7
click at [562, 275] on input "a." at bounding box center [562, 271] width 1 height 8
radio input "true"
click at [597, 480] on button "Next" at bounding box center [562, 466] width 152 height 37
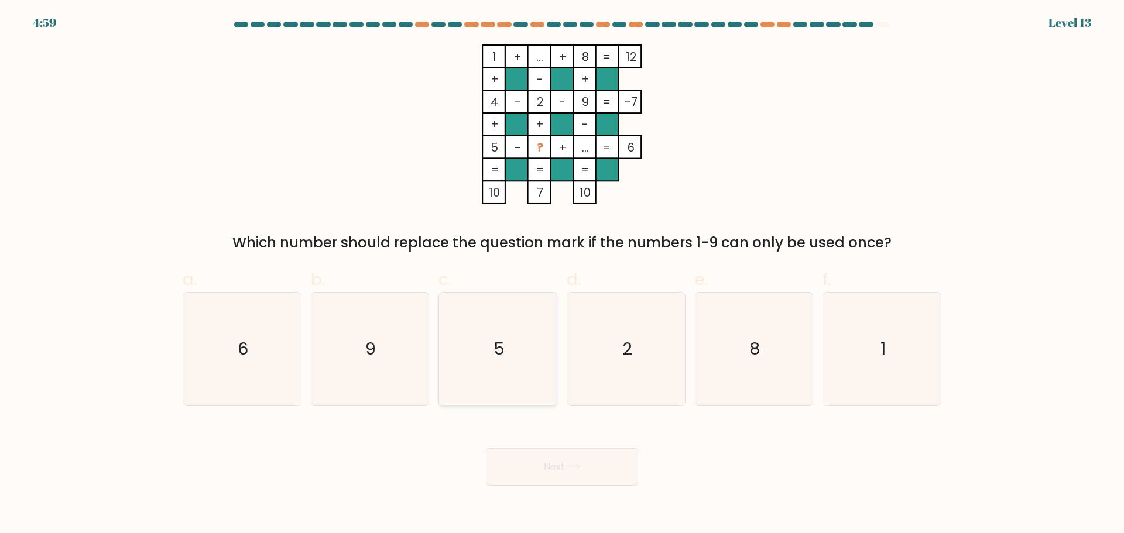
click at [501, 345] on text "5" at bounding box center [499, 348] width 11 height 23
click at [562, 275] on input "c. 5" at bounding box center [562, 271] width 1 height 8
radio input "true"
click at [583, 480] on button "Next" at bounding box center [562, 466] width 152 height 37
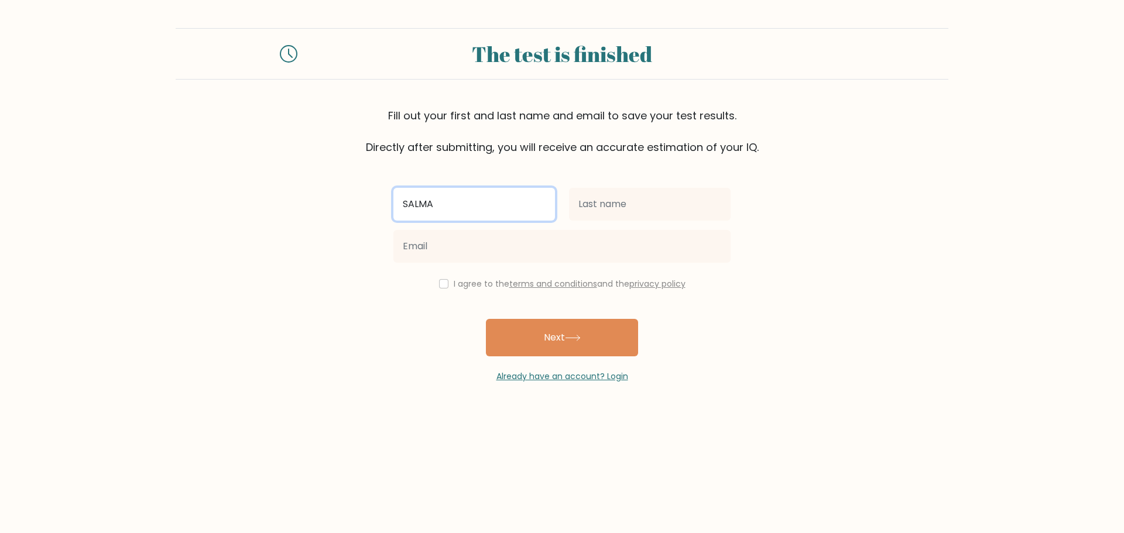
type input "SALMA"
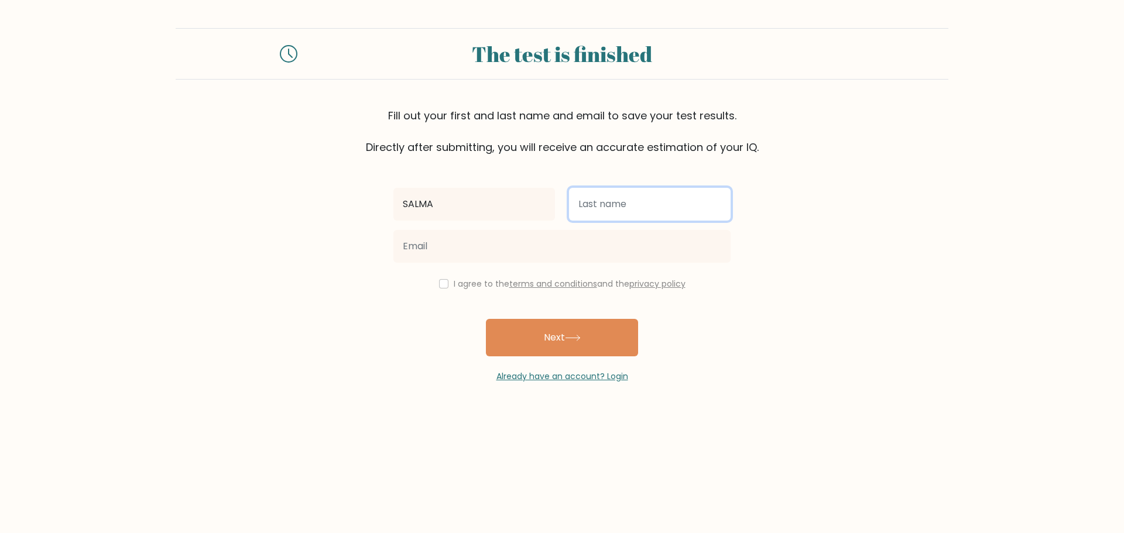
click at [602, 213] on input "text" at bounding box center [650, 204] width 162 height 33
type input "KHAIRUN NISA"
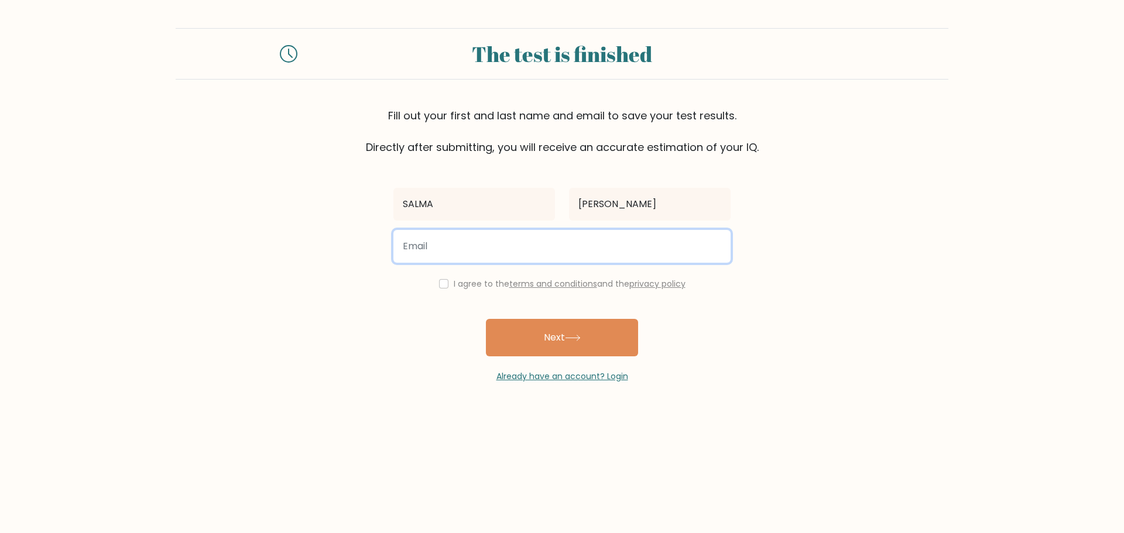
click at [591, 249] on input "email" at bounding box center [561, 246] width 337 height 33
type input "salmakhairunn19@gmail.com"
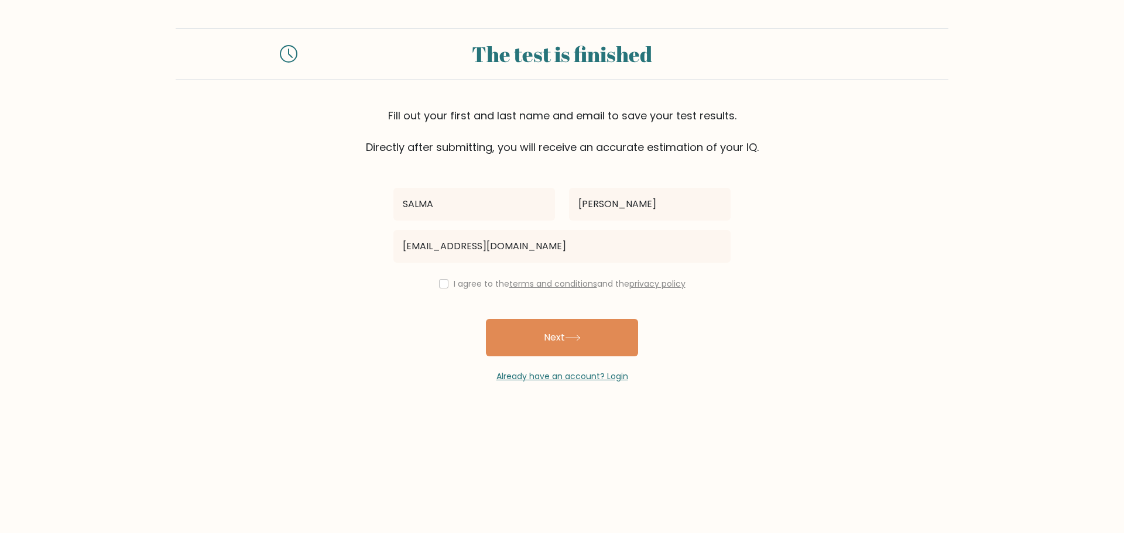
click at [437, 276] on div "SALMA KHAIRUN NISA salmakhairunn19@gmail.com I agree to the terms and condition…" at bounding box center [561, 269] width 351 height 228
click at [440, 283] on input "checkbox" at bounding box center [443, 283] width 9 height 9
checkbox input "true"
click at [528, 340] on button "Next" at bounding box center [562, 337] width 152 height 37
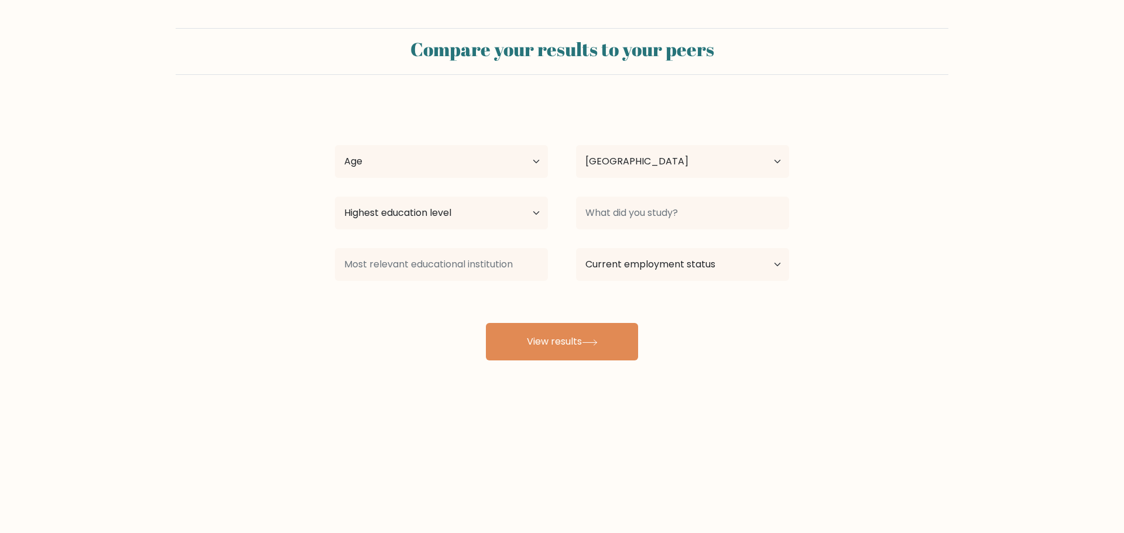
select select "ID"
click at [533, 162] on select "Age Under 18 years old 18-24 years old 25-34 years old 35-44 years old 45-54 ye…" at bounding box center [441, 161] width 213 height 33
select select "18_24"
click at [335, 145] on select "Age Under 18 years old 18-24 years old 25-34 years old 35-44 years old 45-54 ye…" at bounding box center [441, 161] width 213 height 33
click at [525, 211] on select "Highest education level No schooling Primary Lower Secondary Upper Secondary Oc…" at bounding box center [441, 213] width 213 height 33
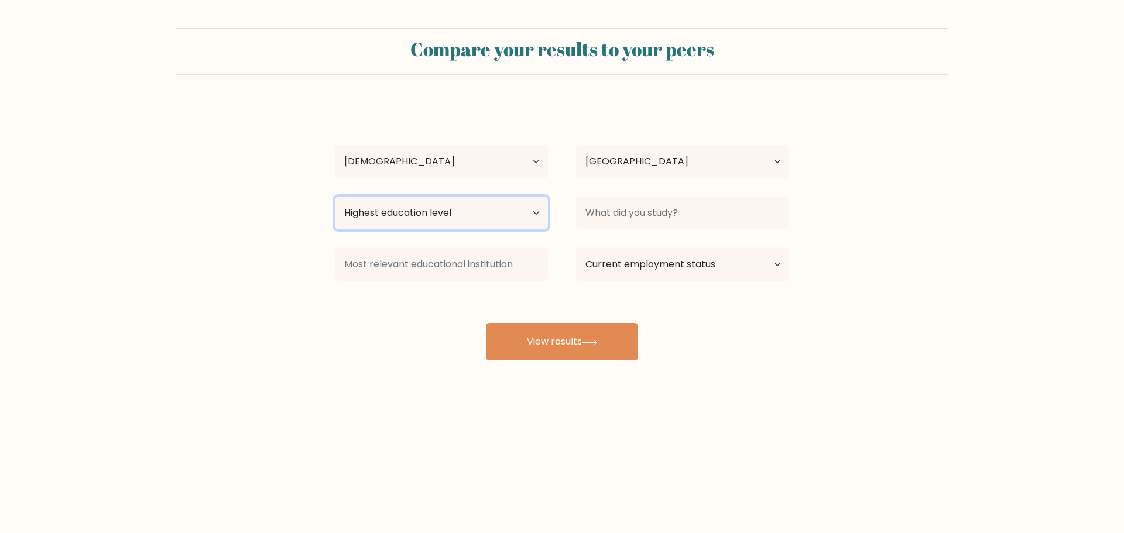
select select "bachelors_degree"
click at [335, 197] on select "Highest education level No schooling Primary Lower Secondary Upper Secondary Oc…" at bounding box center [441, 213] width 213 height 33
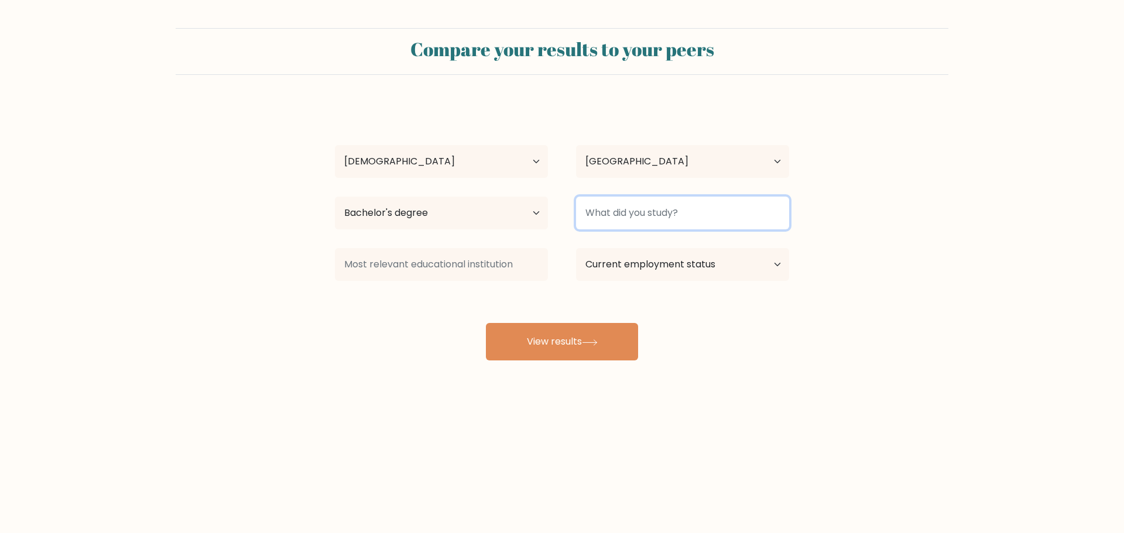
click at [635, 222] on input at bounding box center [682, 213] width 213 height 33
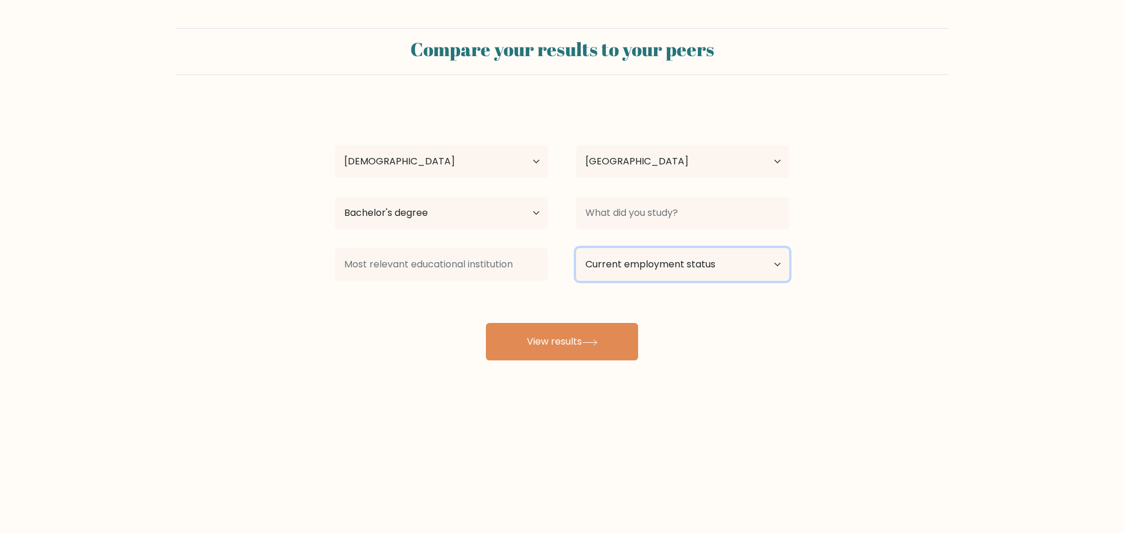
click at [660, 272] on select "Current employment status Employed Student Retired Other / prefer not to answer" at bounding box center [682, 264] width 213 height 33
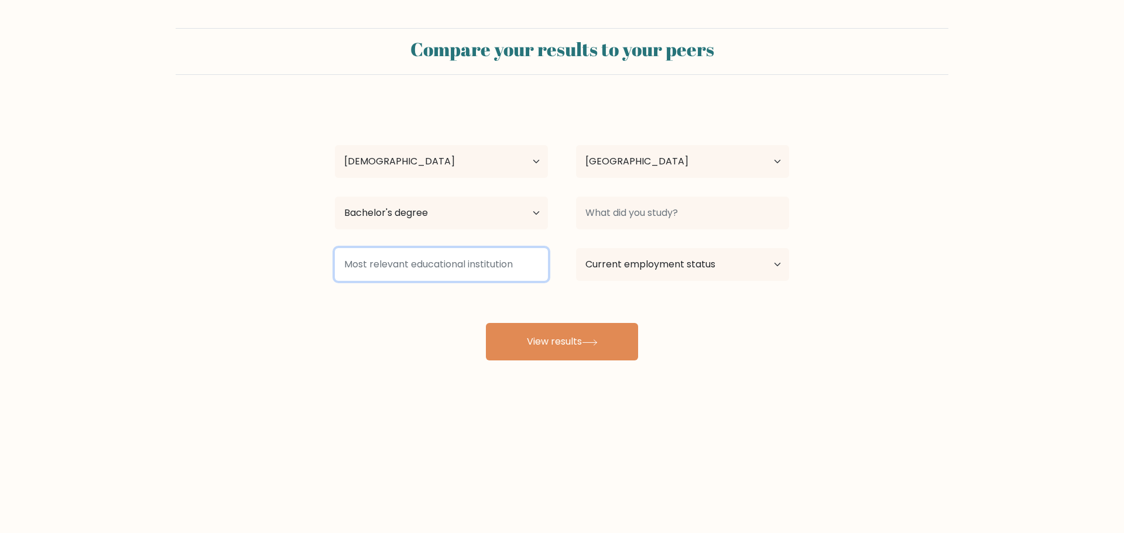
click at [543, 272] on input at bounding box center [441, 264] width 213 height 33
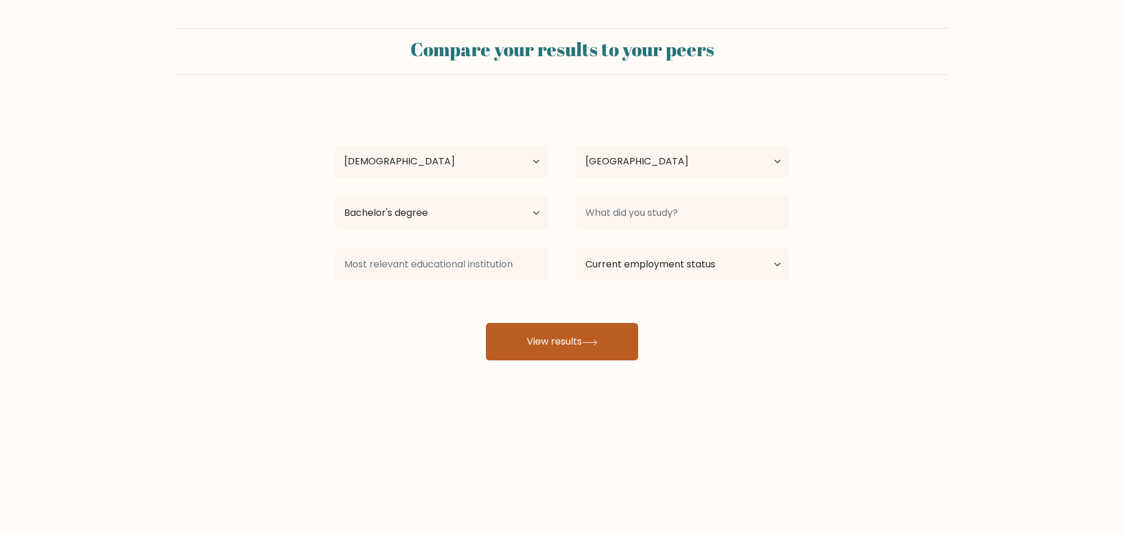
click at [614, 345] on button "View results" at bounding box center [562, 341] width 152 height 37
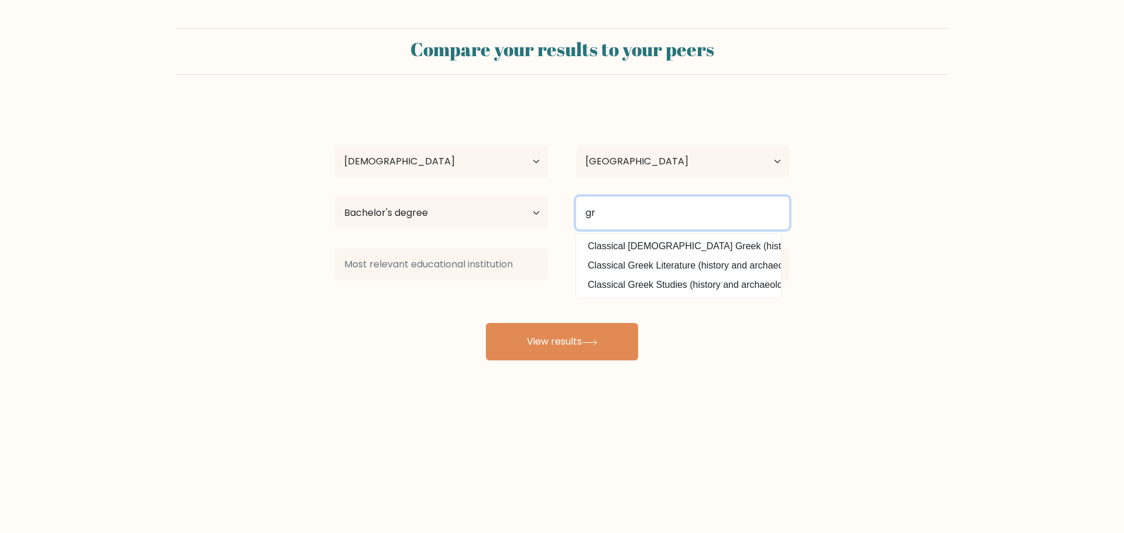
type input "g"
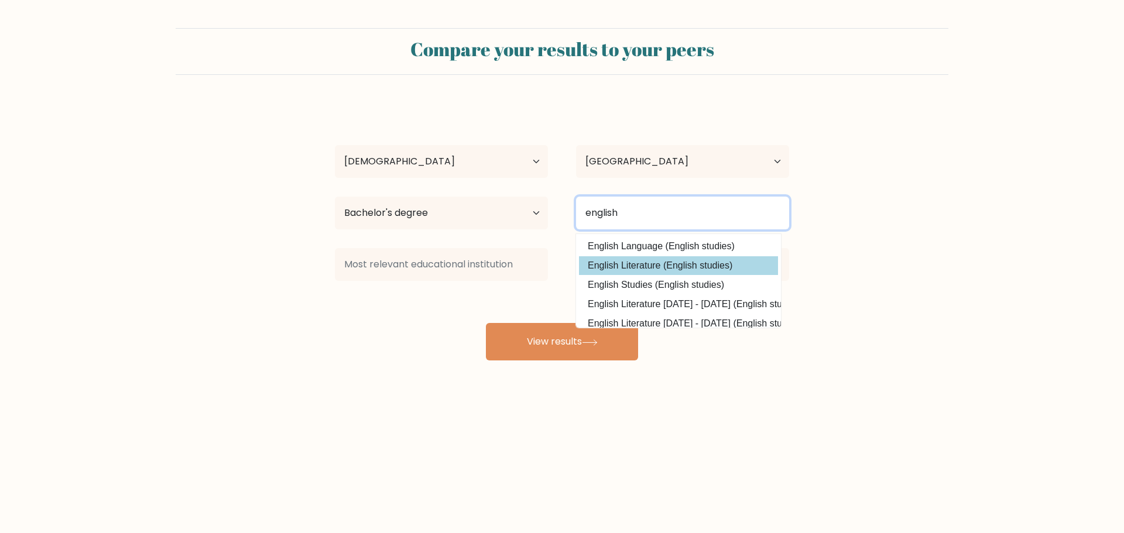
type input "english"
click at [679, 269] on div "SALMA KHAIRUN NISA Age Under 18 years old 18-24 years old 25-34 years old 35-44…" at bounding box center [562, 232] width 468 height 258
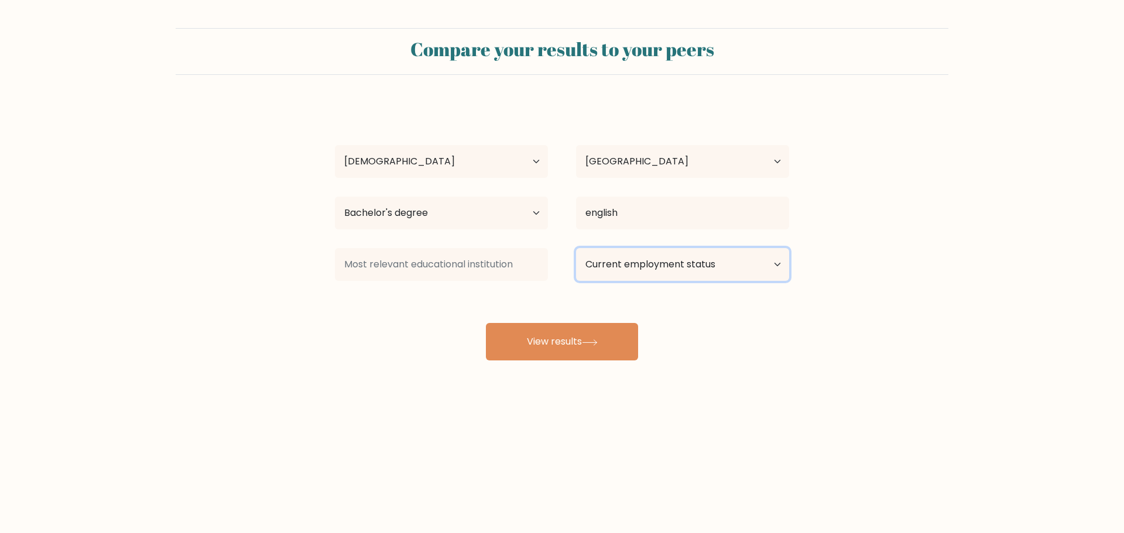
click at [728, 269] on select "Current employment status Employed Student Retired Other / prefer not to answer" at bounding box center [682, 264] width 213 height 33
select select "other"
click at [576, 248] on select "Current employment status Employed Student Retired Other / prefer not to answer" at bounding box center [682, 264] width 213 height 33
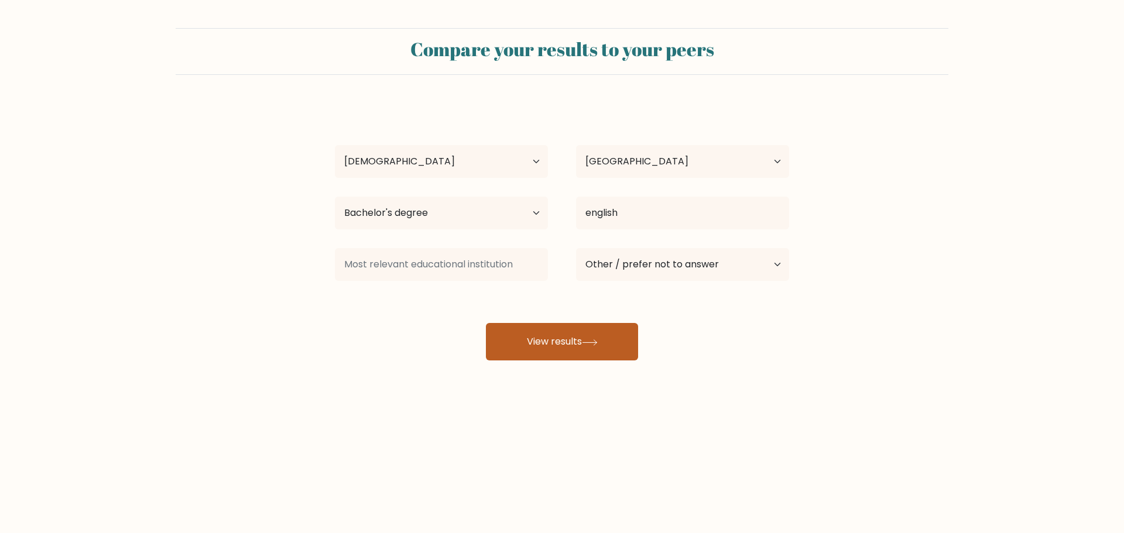
click at [560, 338] on button "View results" at bounding box center [562, 341] width 152 height 37
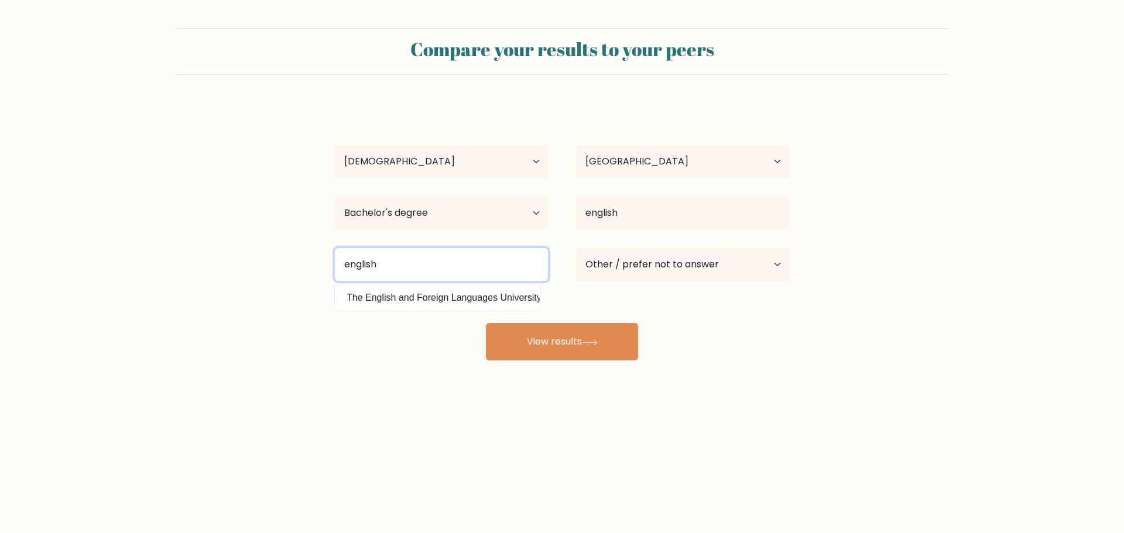
click at [520, 260] on input "english" at bounding box center [441, 264] width 213 height 33
type input "e"
type input "unissula"
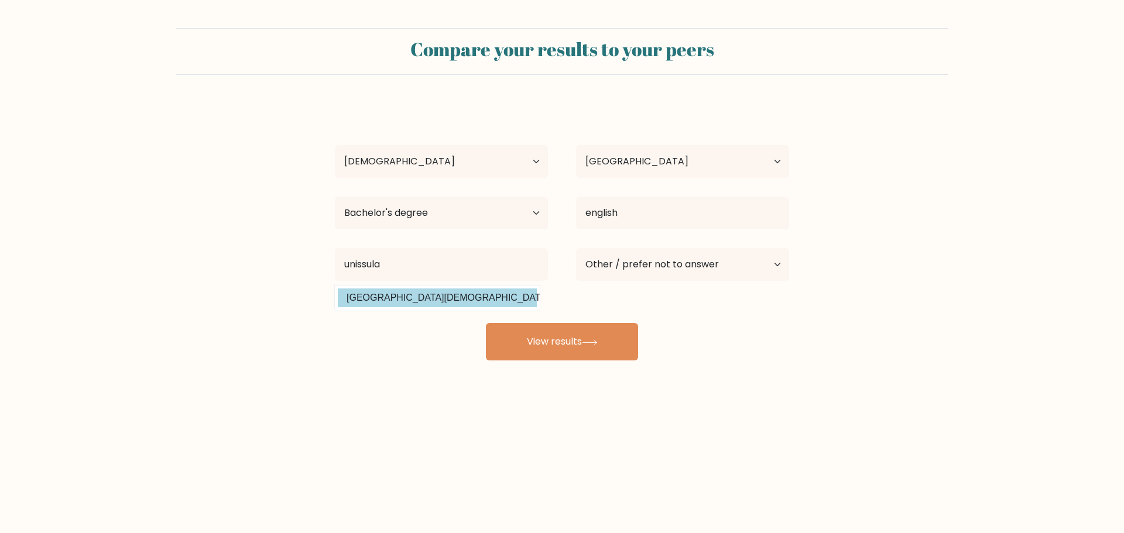
click at [477, 298] on div "SALMA KHAIRUN NISA Age Under 18 years old 18-24 years old 25-34 years old 35-44…" at bounding box center [562, 232] width 468 height 258
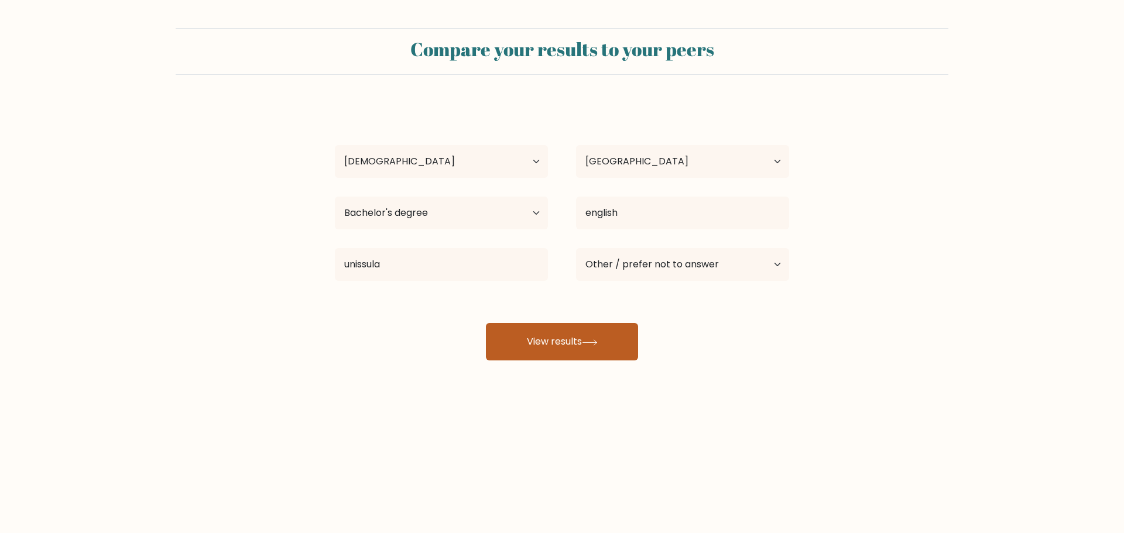
click at [570, 349] on button "View results" at bounding box center [562, 341] width 152 height 37
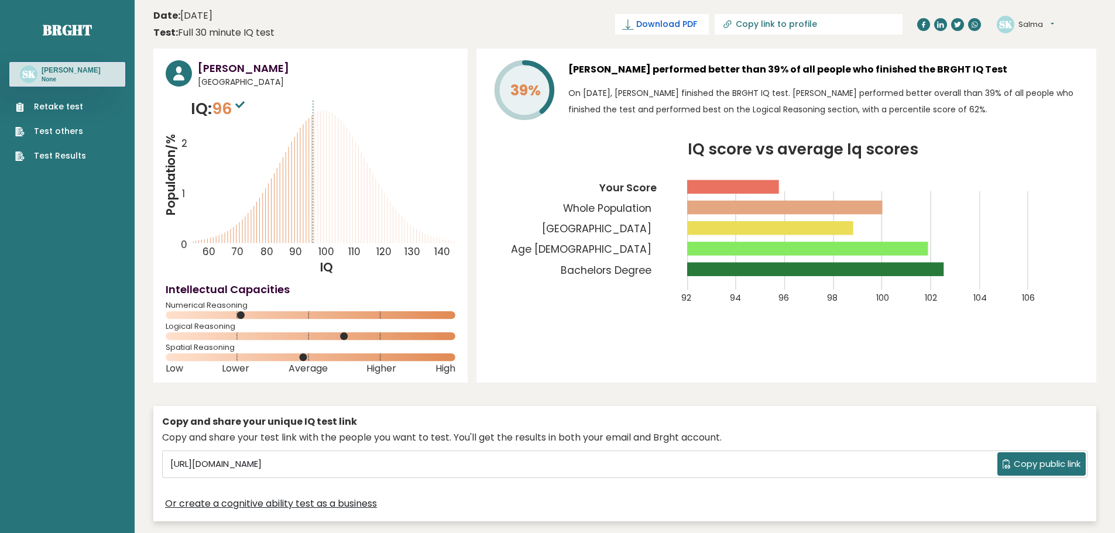
click at [697, 28] on span "Download PDF" at bounding box center [666, 24] width 61 height 12
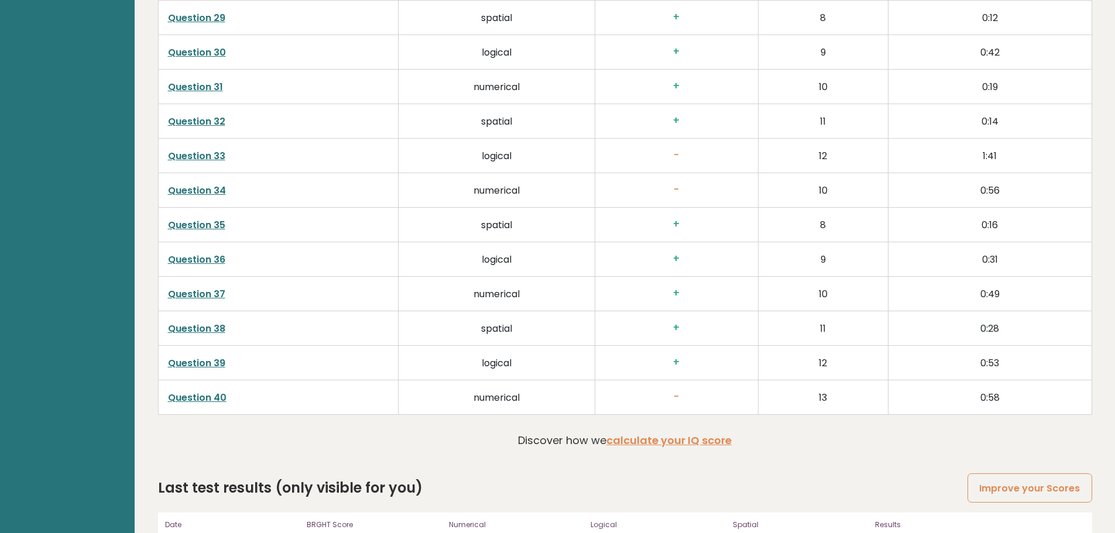
scroll to position [2992, 0]
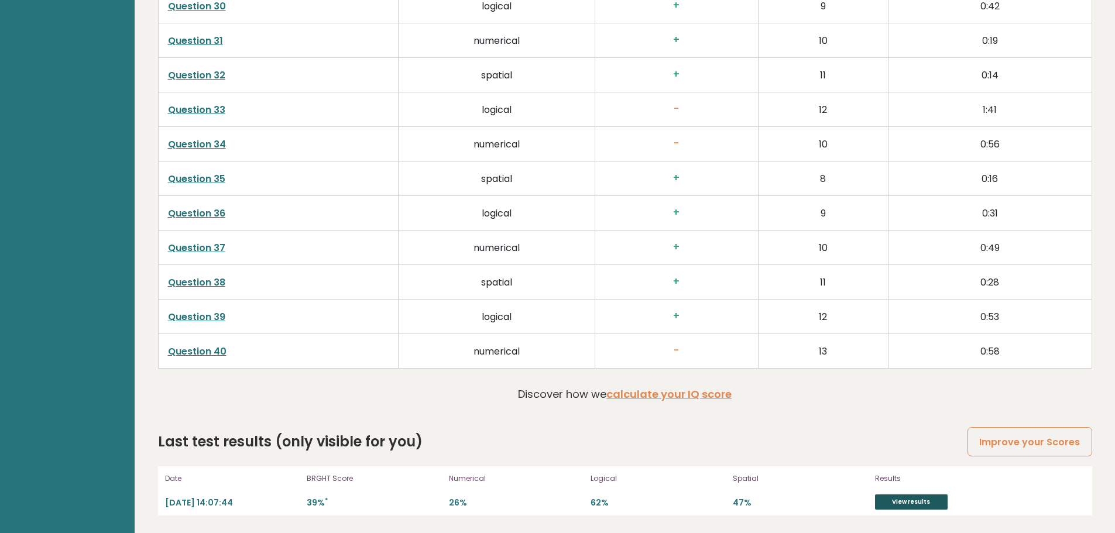
click at [921, 499] on link "View results" at bounding box center [911, 502] width 73 height 15
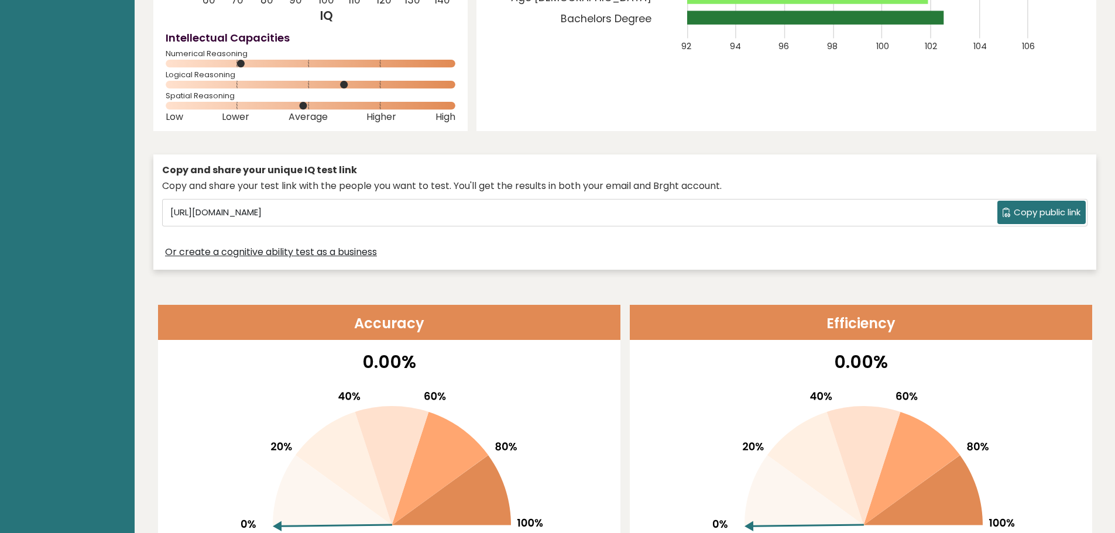
scroll to position [0, 0]
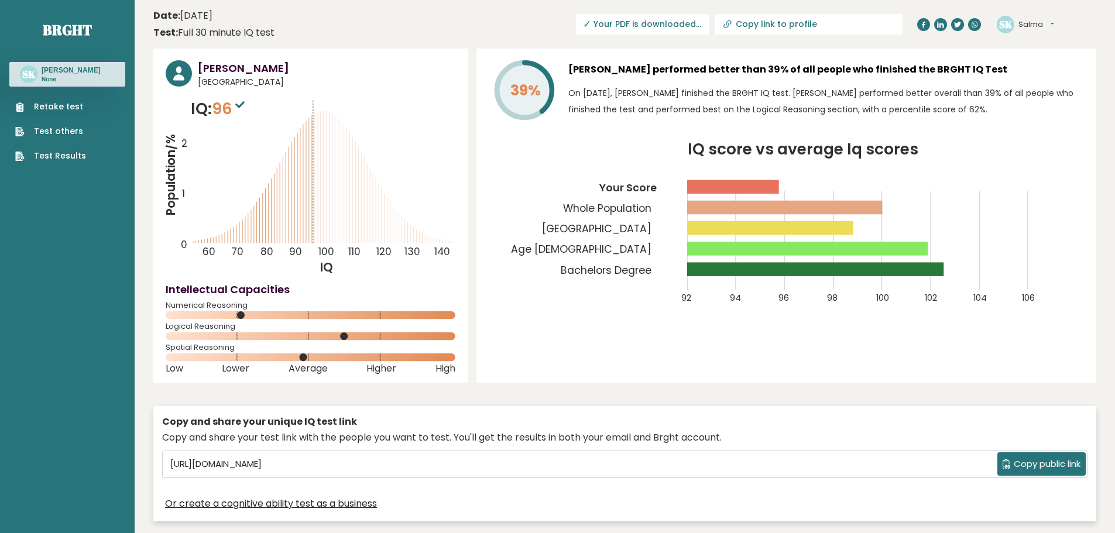
click at [709, 27] on span "✓ Your PDF is downloaded..." at bounding box center [642, 24] width 133 height 20
click at [691, 27] on span "✓ Your PDF is downloaded..." at bounding box center [642, 24] width 133 height 20
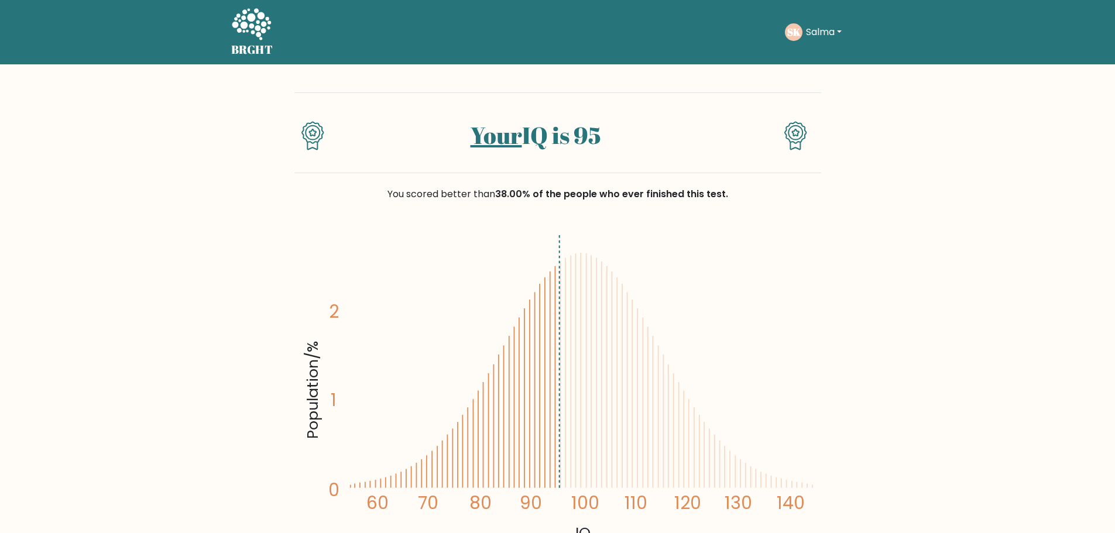
click at [810, 35] on button "Salma" at bounding box center [824, 32] width 43 height 15
click at [631, 189] on span "38.00% of the people who ever finished this test." at bounding box center [611, 193] width 233 height 13
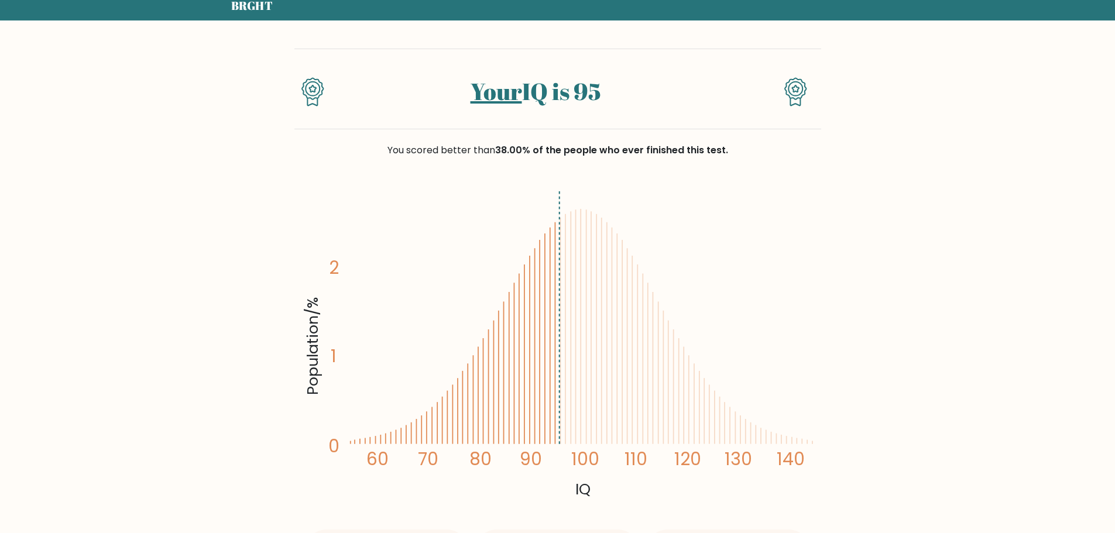
scroll to position [43, 0]
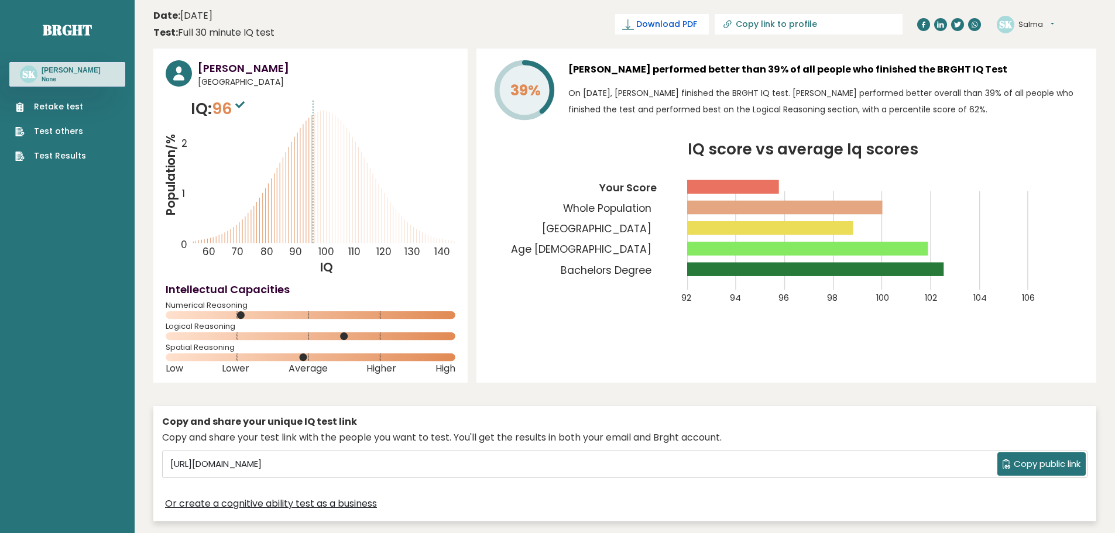
click at [697, 29] on span "Download PDF" at bounding box center [666, 24] width 61 height 12
click at [1015, 470] on span "Copy public link" at bounding box center [1047, 464] width 67 height 13
click at [534, 303] on icon "IQ score vs average Iq scores 92 94 96 98 100 102 104 106 Your Score Whole Popu…" at bounding box center [786, 230] width 595 height 176
click at [71, 162] on link "Test Results" at bounding box center [50, 156] width 71 height 12
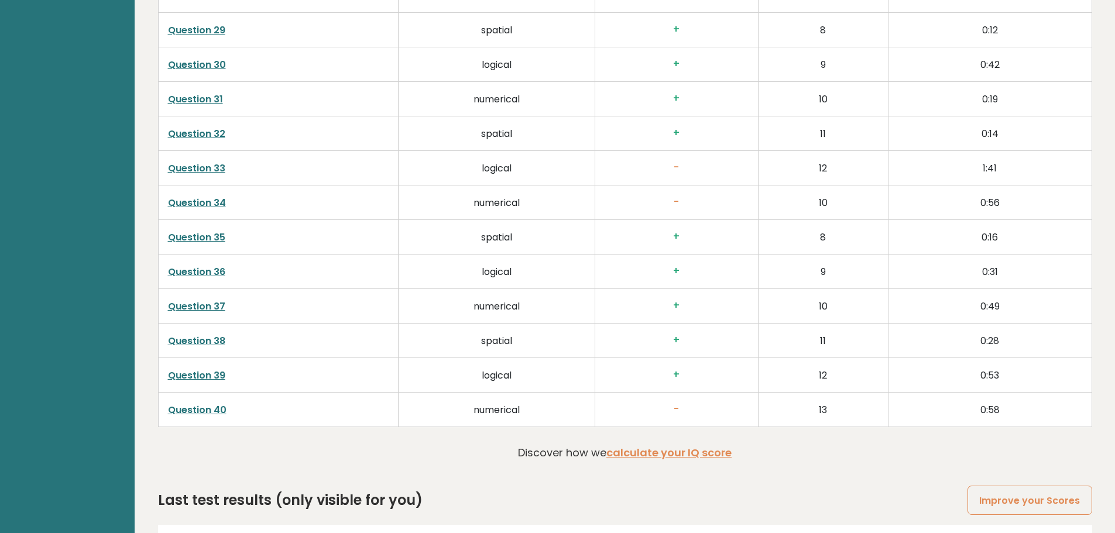
scroll to position [3007, 0]
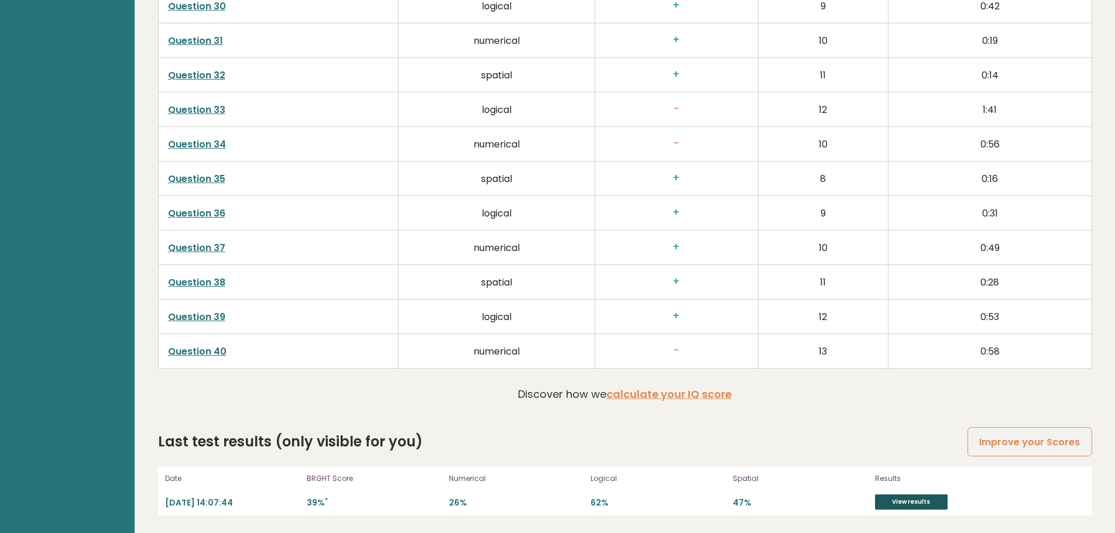
click at [908, 509] on link "View results" at bounding box center [911, 502] width 73 height 15
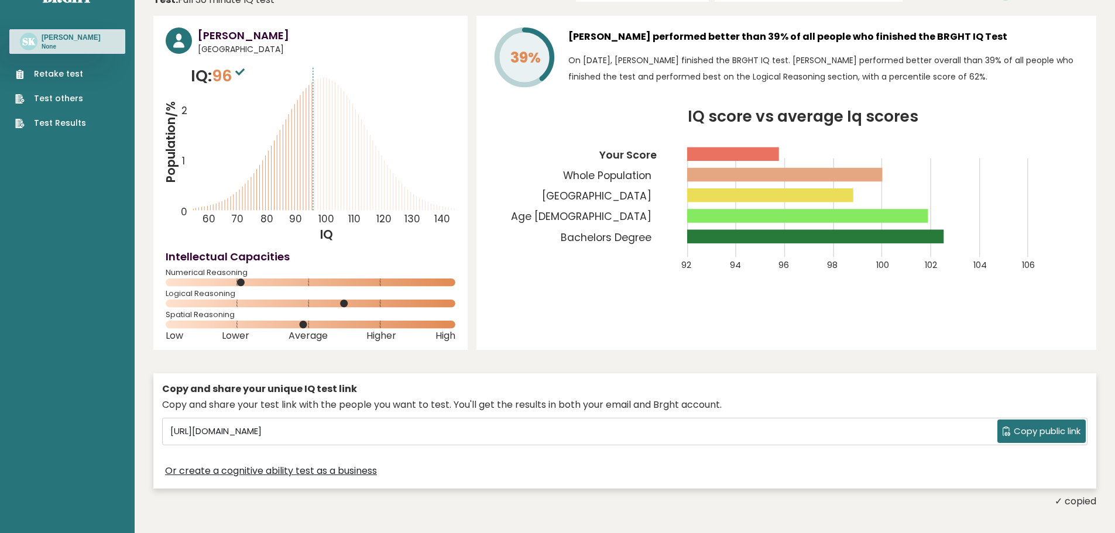
scroll to position [0, 0]
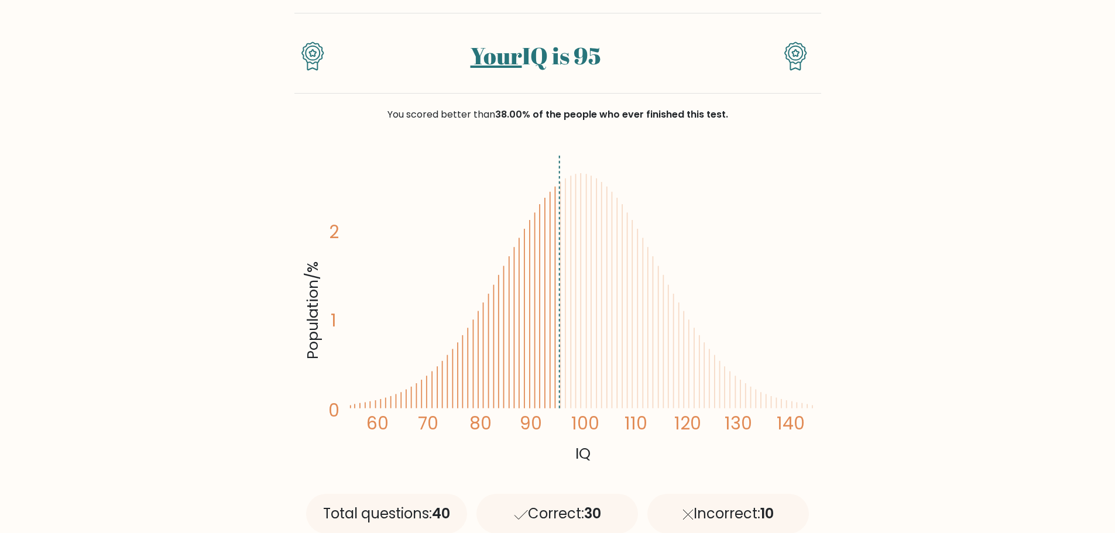
scroll to position [81, 0]
